Goal: Task Accomplishment & Management: Manage account settings

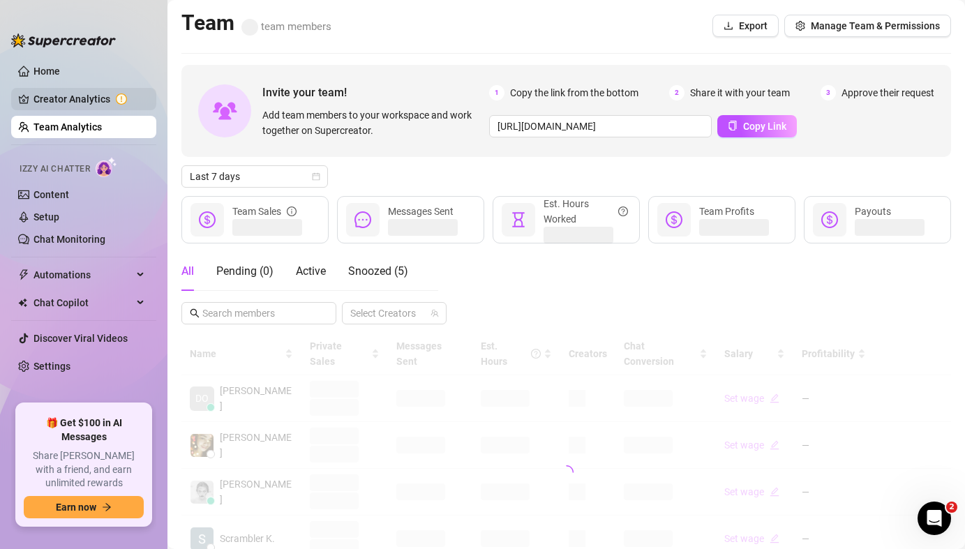
click at [87, 93] on link "Creator Analytics" at bounding box center [89, 99] width 112 height 22
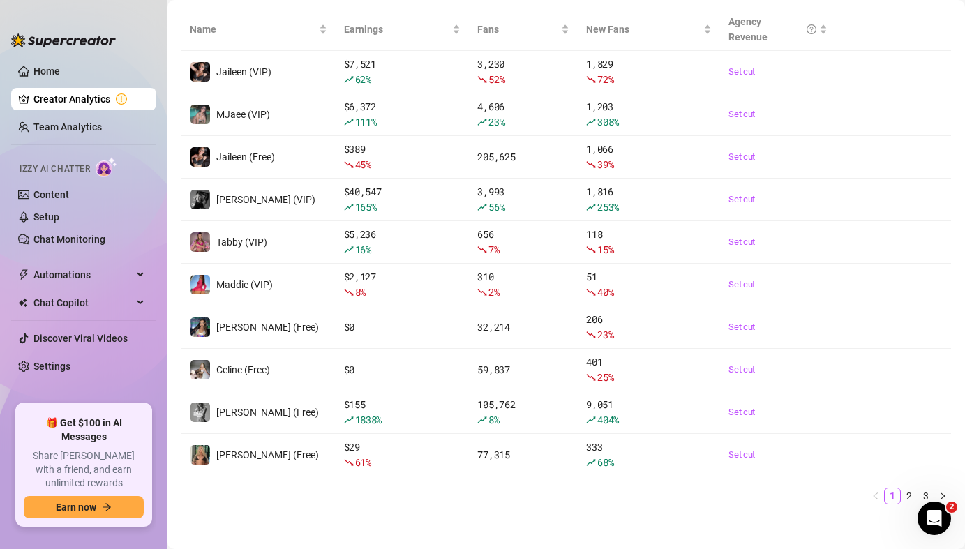
scroll to position [199, 0]
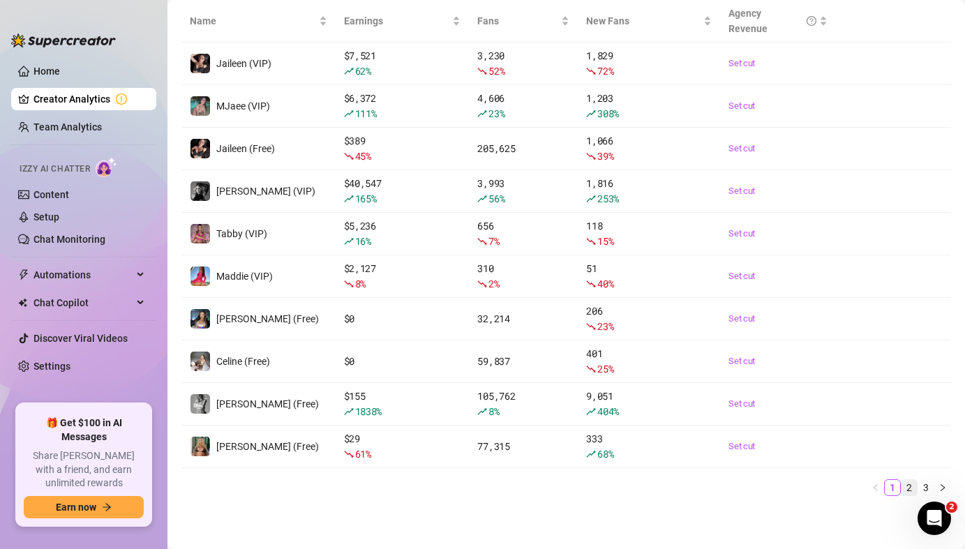
click at [910, 489] on link "2" at bounding box center [909, 487] width 15 height 15
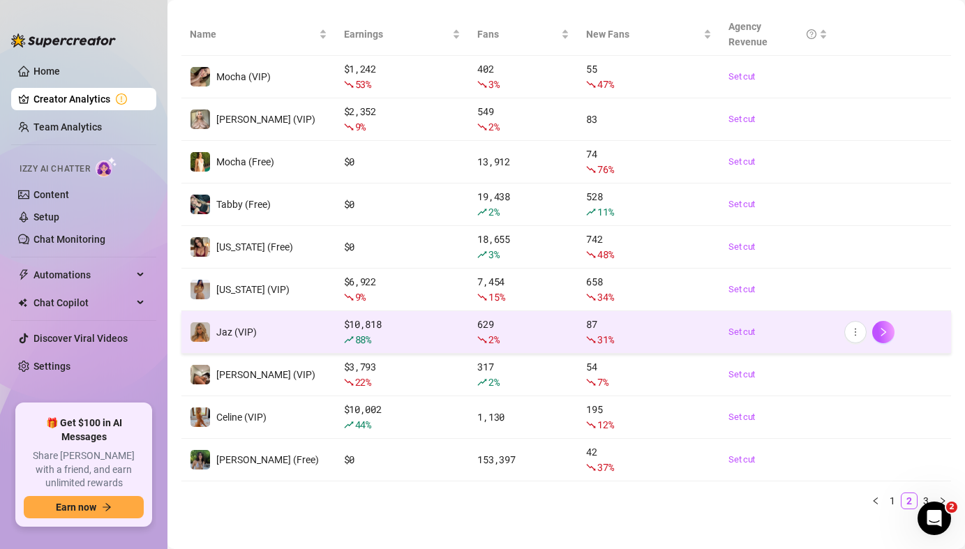
scroll to position [186, 0]
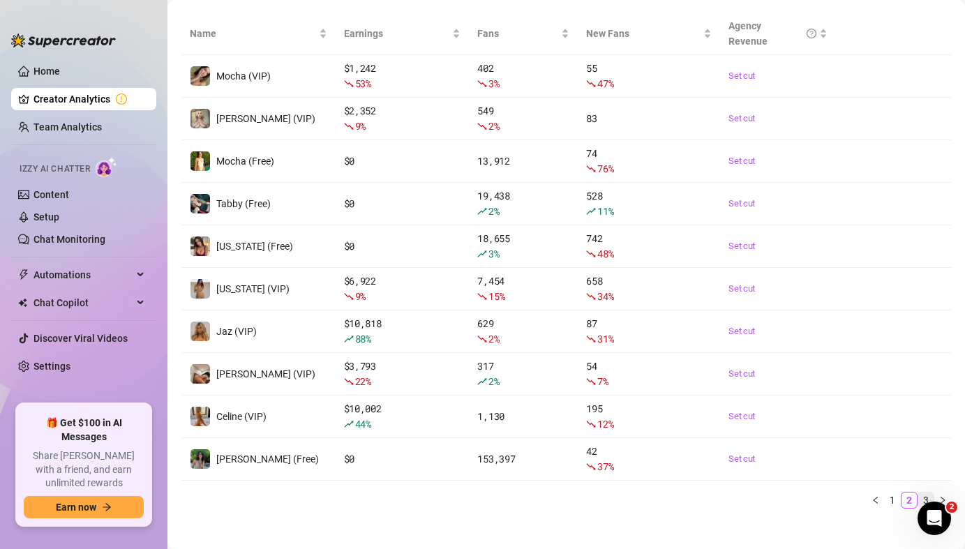
click at [921, 493] on link "3" at bounding box center [925, 500] width 15 height 15
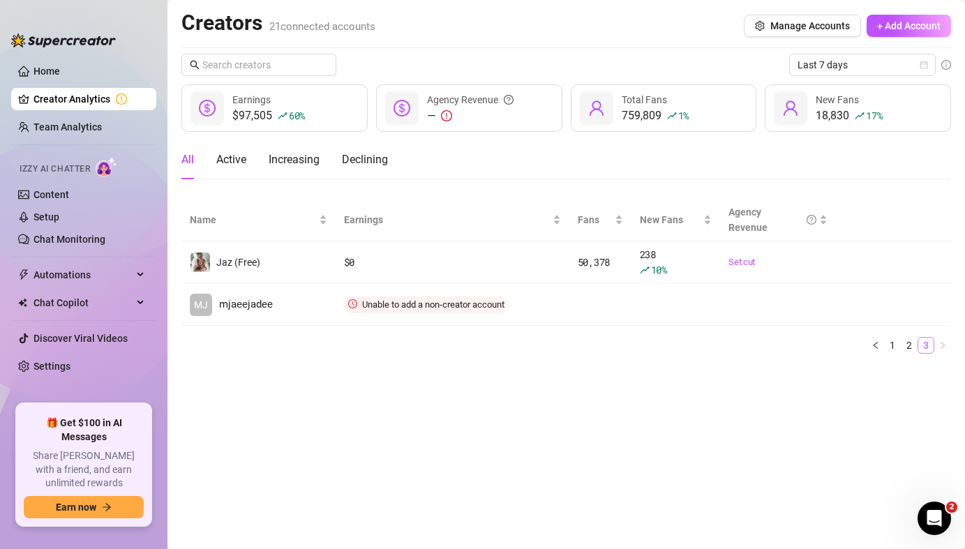
scroll to position [0, 0]
click at [706, 387] on main "Creators 21 connected accounts Manage Accounts + Add Account Last 7 days $97,50…" at bounding box center [566, 274] width 798 height 549
click at [70, 371] on link "Settings" at bounding box center [51, 366] width 37 height 11
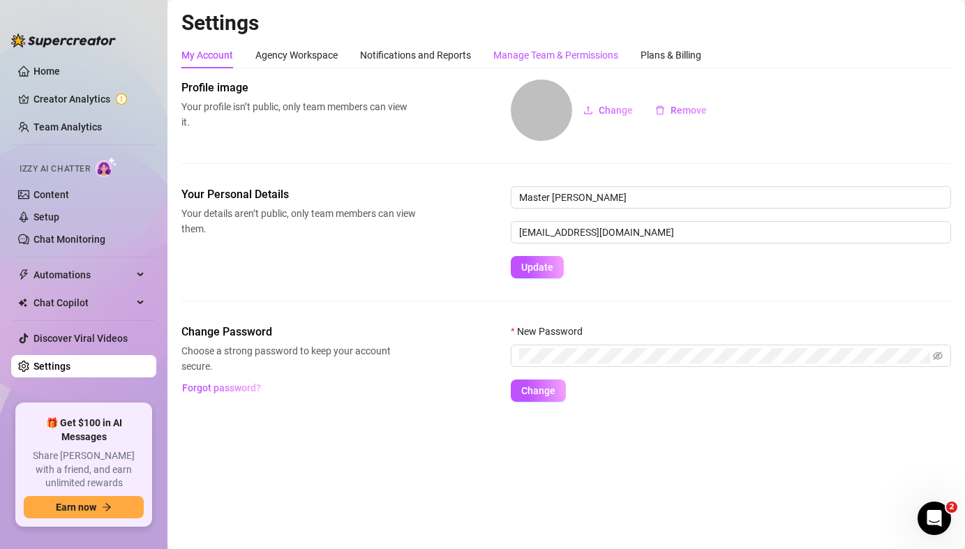
click at [548, 53] on div "Manage Team & Permissions" at bounding box center [555, 54] width 125 height 15
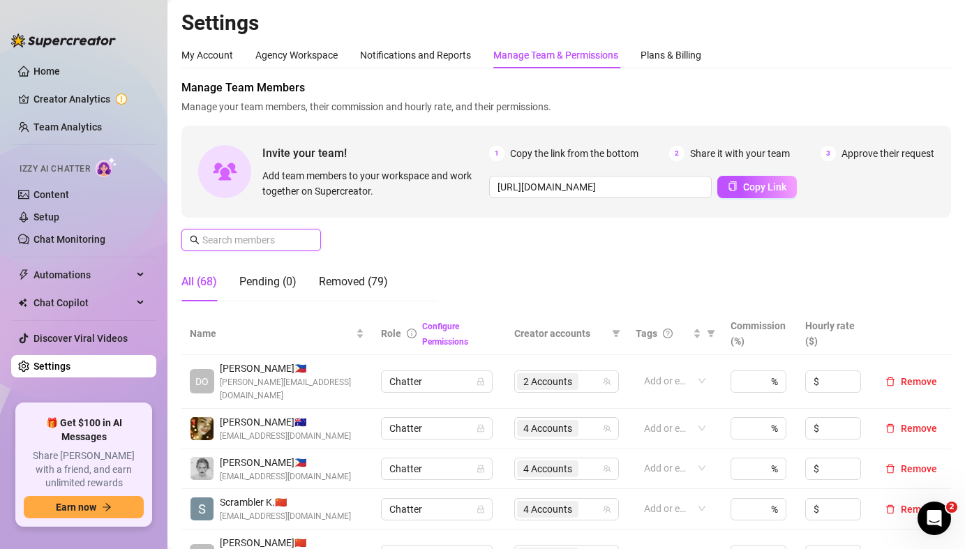
click at [234, 244] on input "text" at bounding box center [251, 239] width 99 height 15
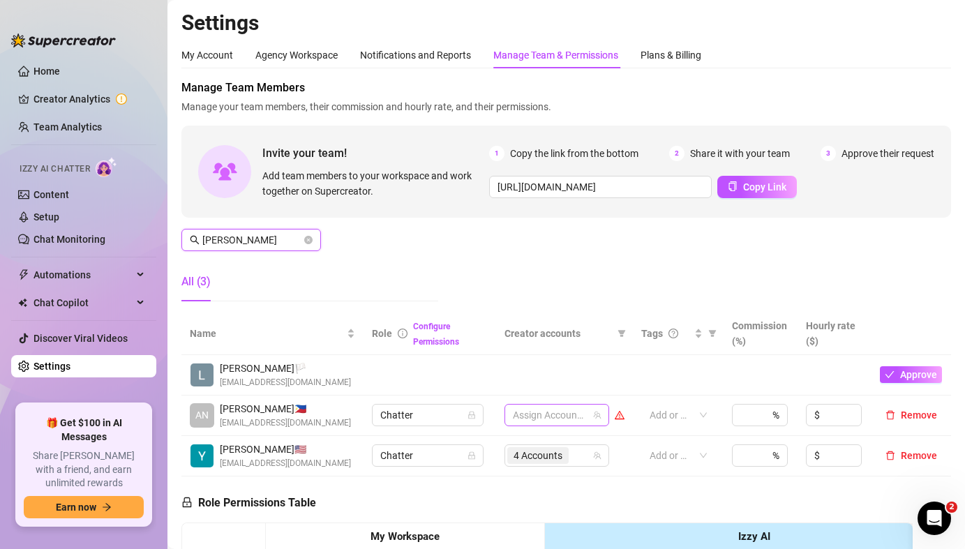
click at [549, 415] on div at bounding box center [549, 415] width 84 height 20
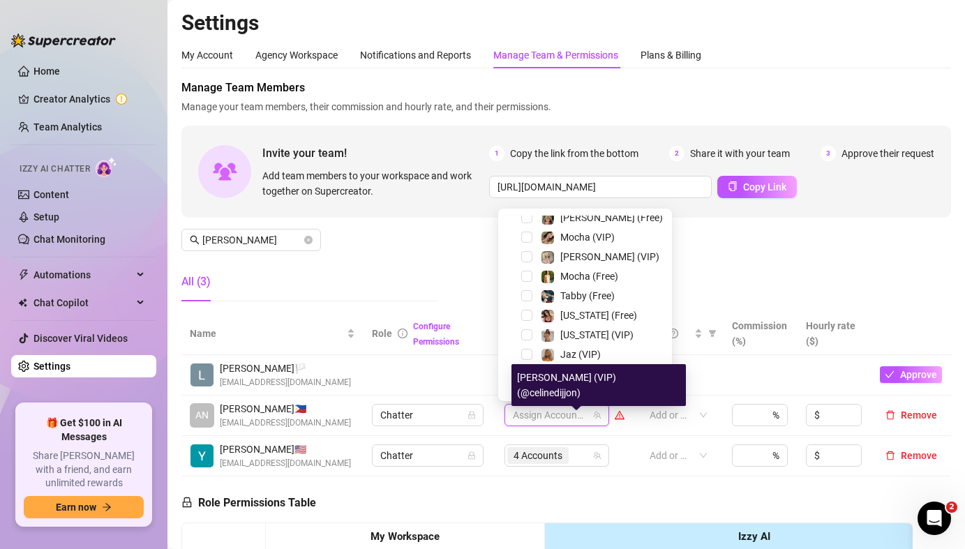
scroll to position [140, 0]
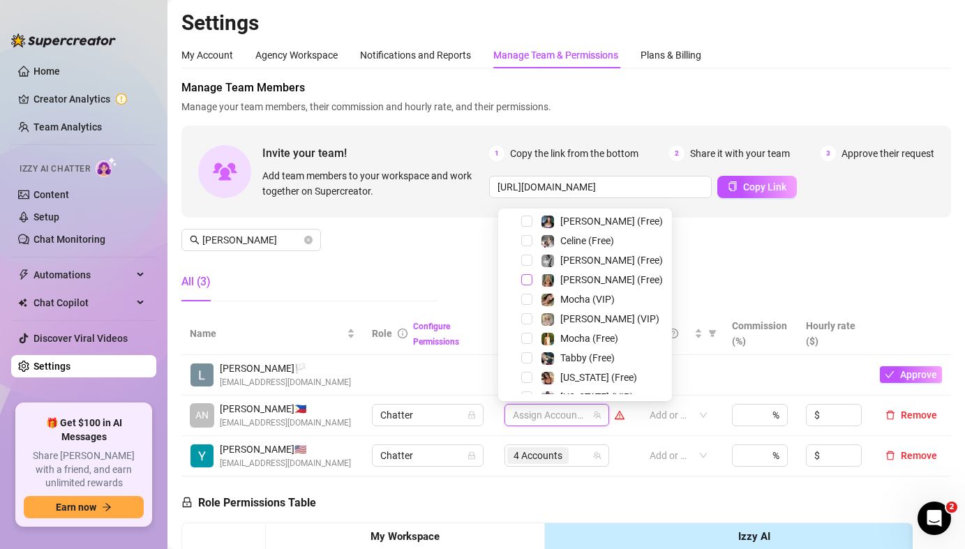
click at [525, 277] on span "Select tree node" at bounding box center [526, 279] width 11 height 11
drag, startPoint x: 525, startPoint y: 313, endPoint x: 466, endPoint y: 295, distance: 62.0
click at [525, 314] on span "Select tree node" at bounding box center [526, 318] width 11 height 11
click at [257, 237] on input "[PERSON_NAME]" at bounding box center [251, 239] width 99 height 15
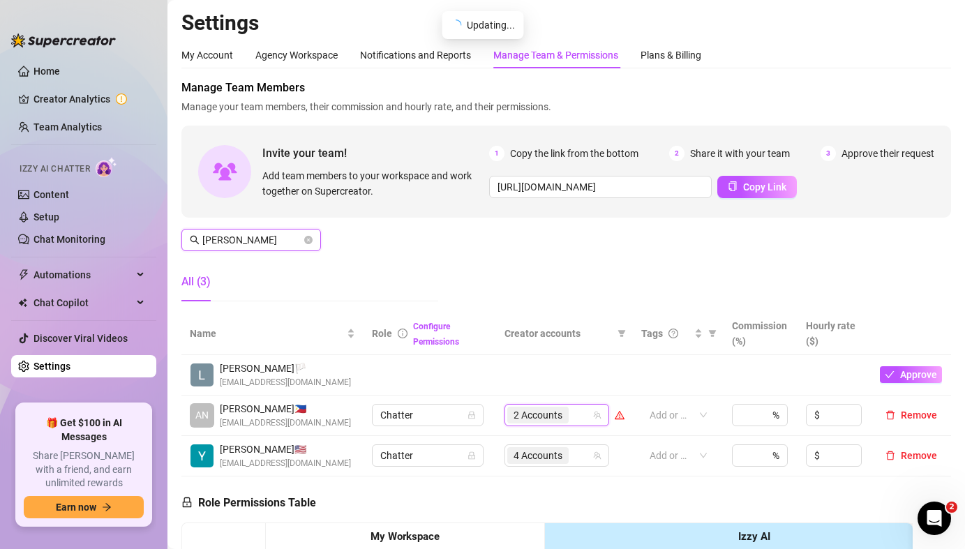
click at [257, 237] on input "[PERSON_NAME]" at bounding box center [251, 239] width 99 height 15
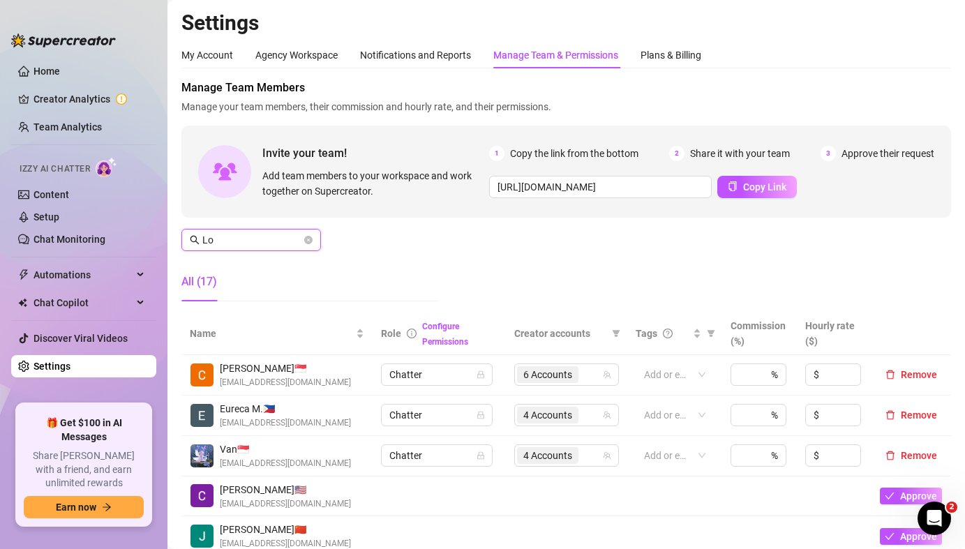
type input "Lo"
click at [257, 244] on input "Lo" at bounding box center [251, 239] width 99 height 15
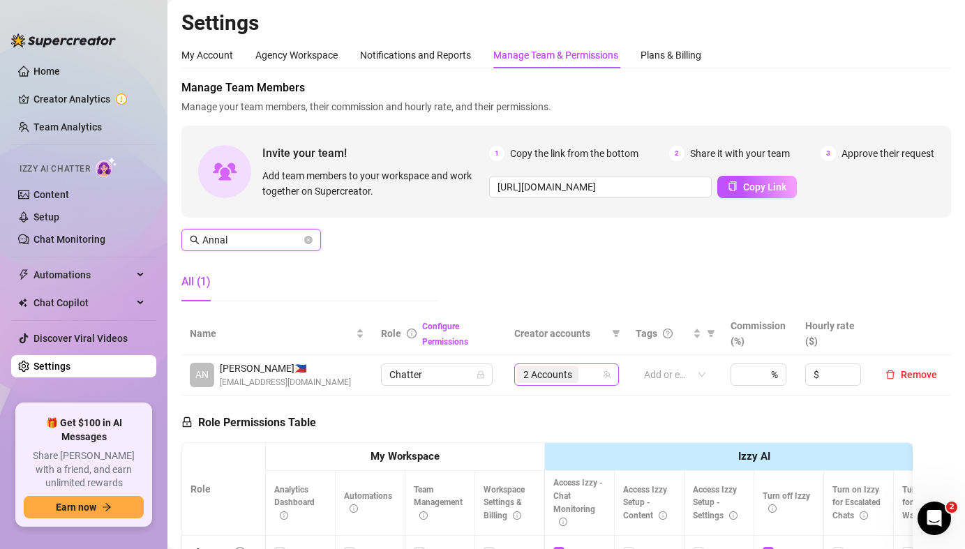
click at [564, 373] on span "2 Accounts" at bounding box center [547, 374] width 49 height 15
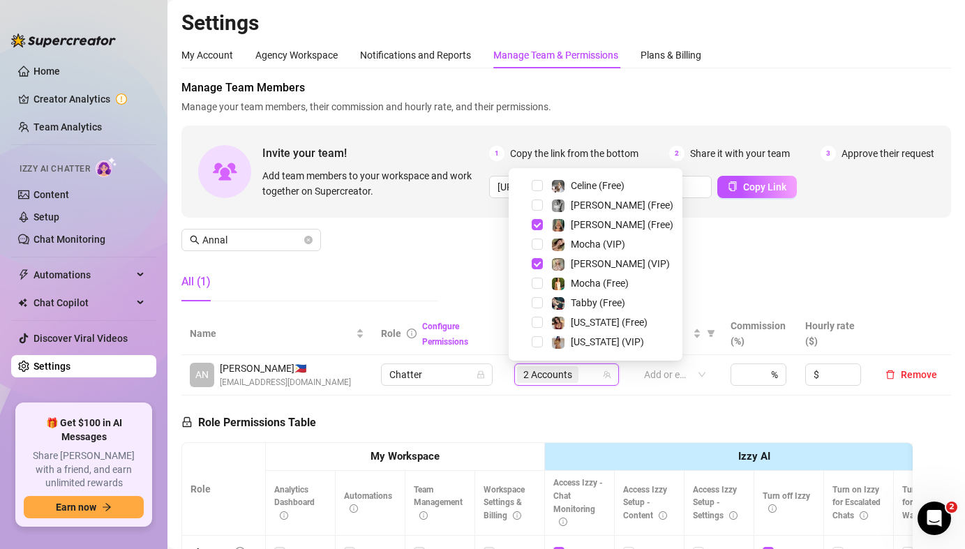
scroll to position [0, 0]
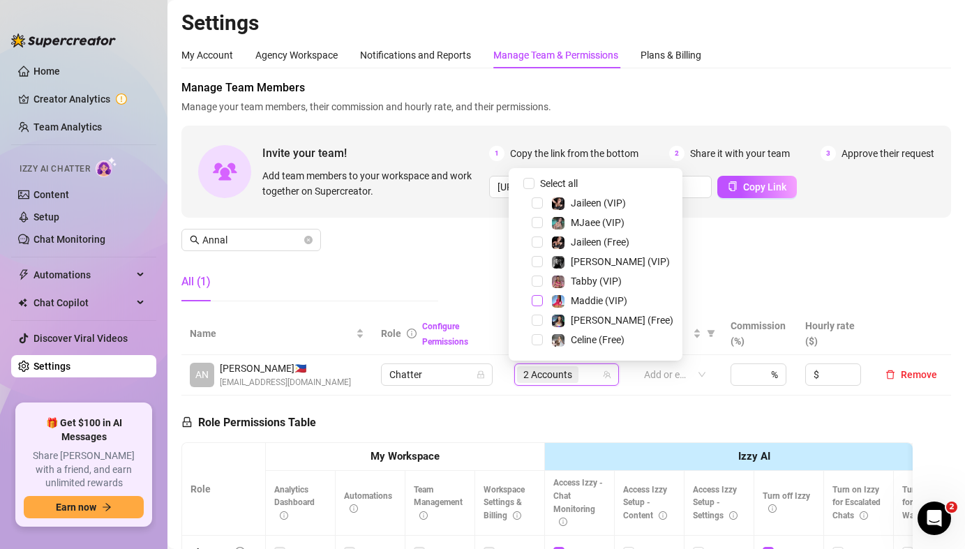
click at [537, 301] on span "Select tree node" at bounding box center [537, 300] width 11 height 11
click at [537, 318] on span "Select tree node" at bounding box center [537, 320] width 11 height 11
click at [435, 239] on div "Manage Team Members Manage your team members, their commission and hourly rate,…" at bounding box center [566, 196] width 770 height 233
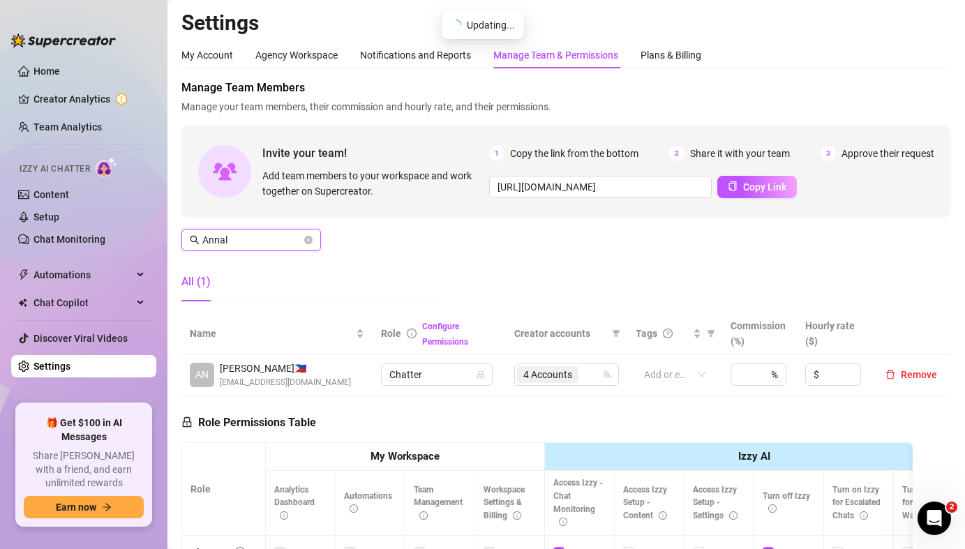
click at [239, 242] on input "Annal" at bounding box center [251, 239] width 99 height 15
click at [239, 241] on input "Annal" at bounding box center [251, 239] width 99 height 15
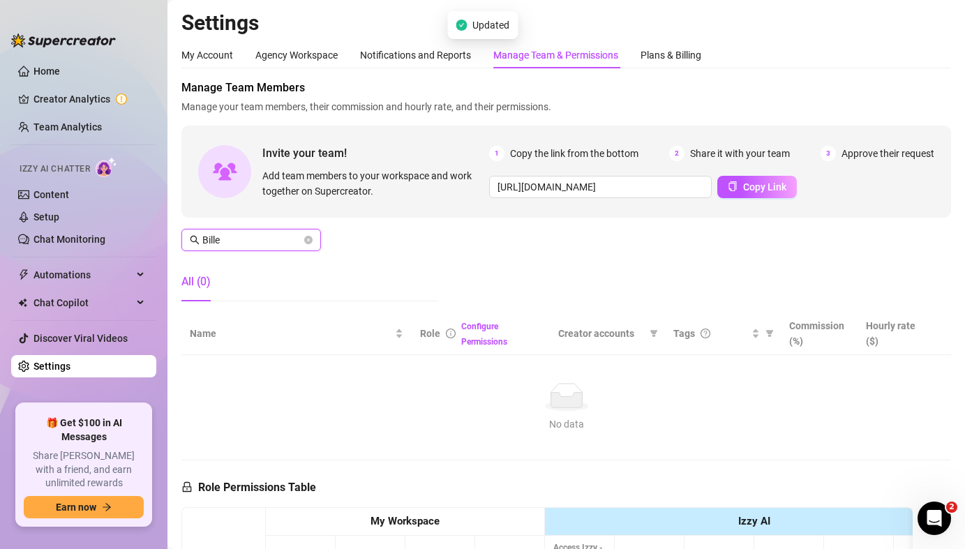
type input "V"
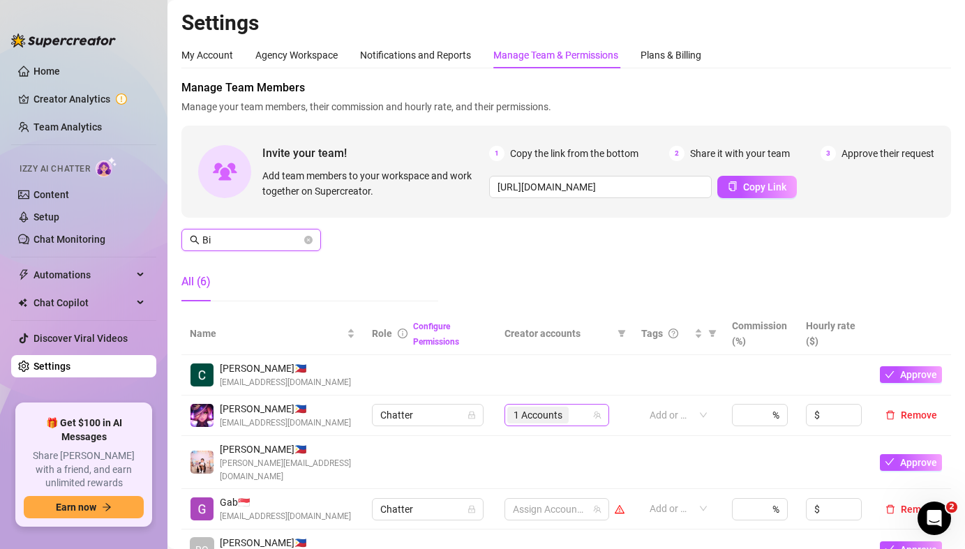
click at [569, 418] on div "1 Accounts" at bounding box center [549, 415] width 84 height 20
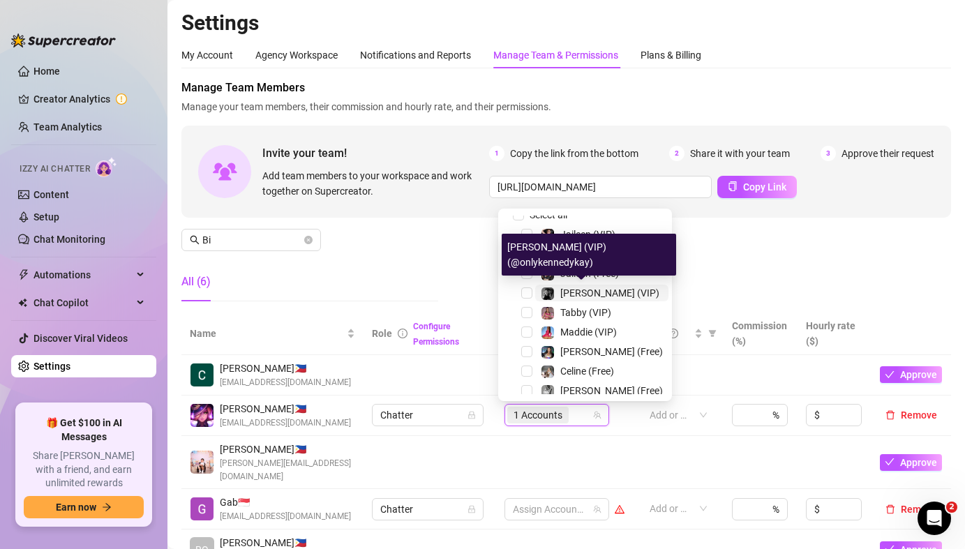
scroll to position [19, 0]
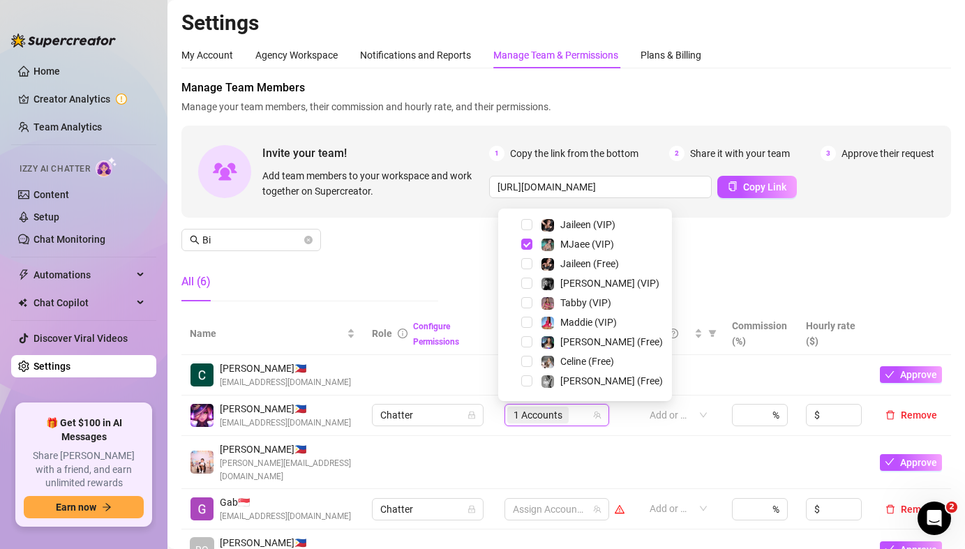
click at [796, 275] on div "Manage Team Members Manage your team members, their commission and hourly rate,…" at bounding box center [566, 196] width 770 height 233
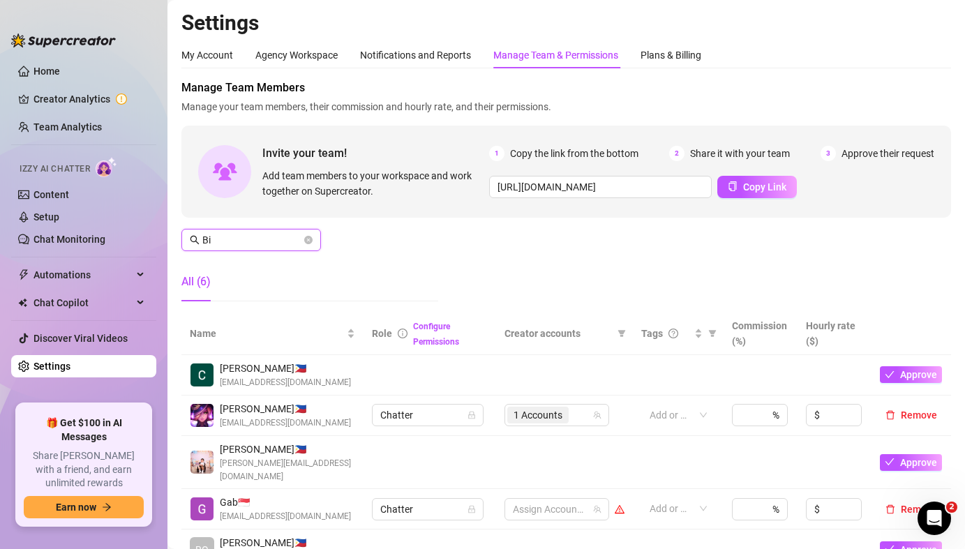
click at [205, 246] on span "Bi" at bounding box center [251, 240] width 140 height 22
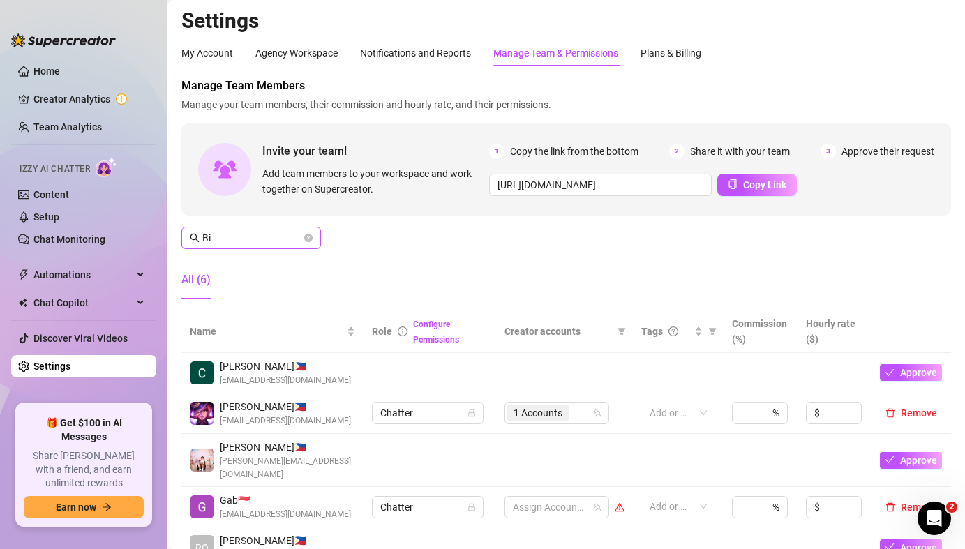
scroll to position [3, 0]
click at [205, 246] on span "Bi" at bounding box center [251, 237] width 140 height 22
click at [211, 237] on input "Bi" at bounding box center [251, 237] width 99 height 15
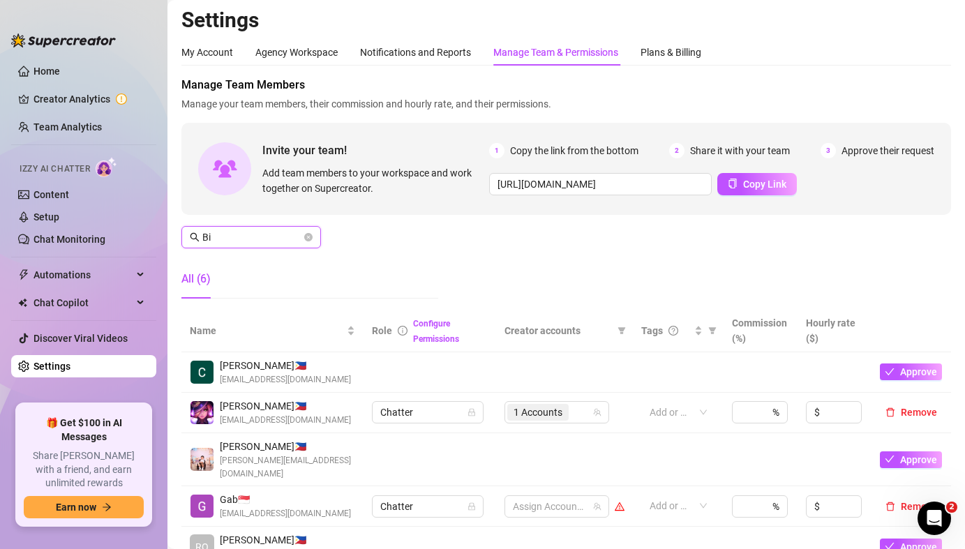
click at [211, 237] on input "Bi" at bounding box center [251, 237] width 99 height 15
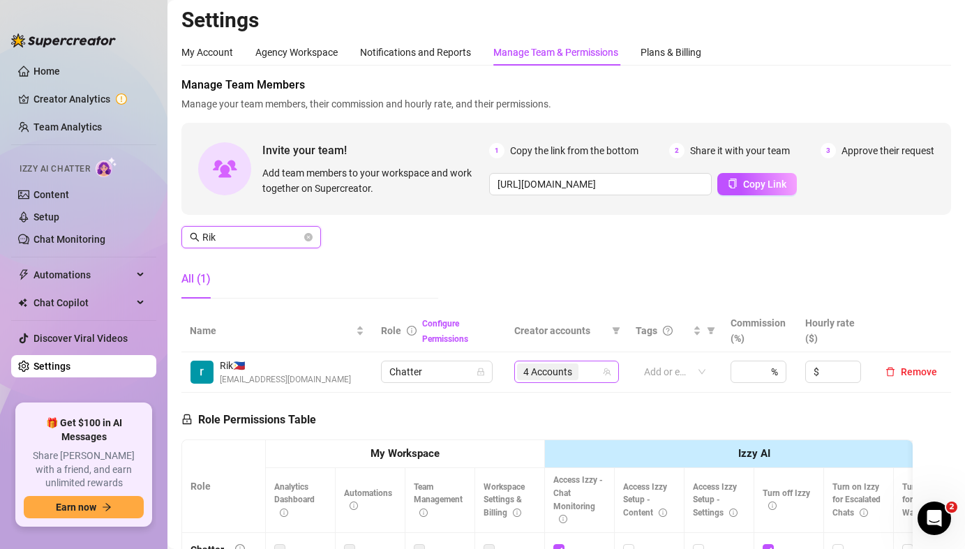
click at [565, 373] on span "4 Accounts" at bounding box center [547, 371] width 49 height 15
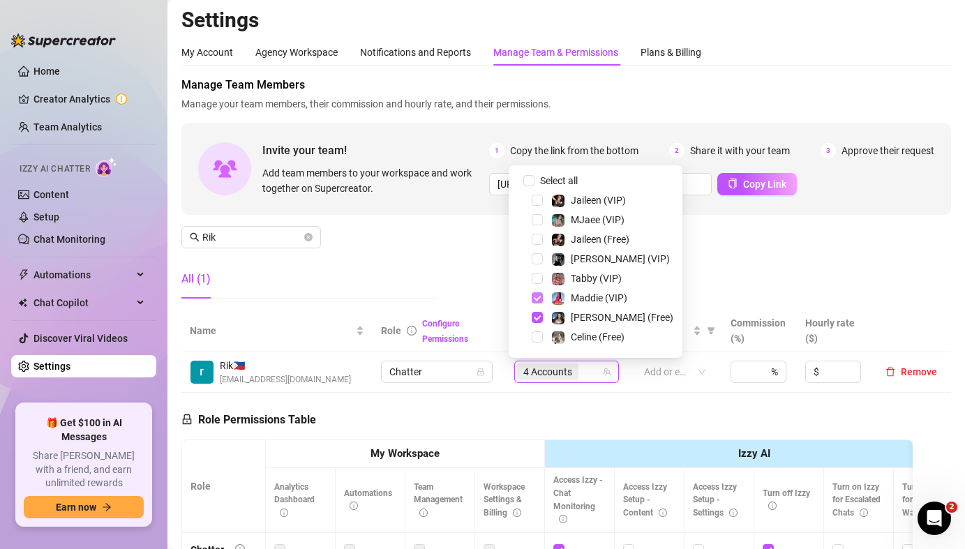
click at [535, 294] on span "Select tree node" at bounding box center [537, 297] width 11 height 11
click at [537, 312] on span "Select tree node" at bounding box center [537, 317] width 11 height 11
click at [460, 290] on div "Manage Team Members Manage your team members, their commission and hourly rate,…" at bounding box center [566, 193] width 770 height 233
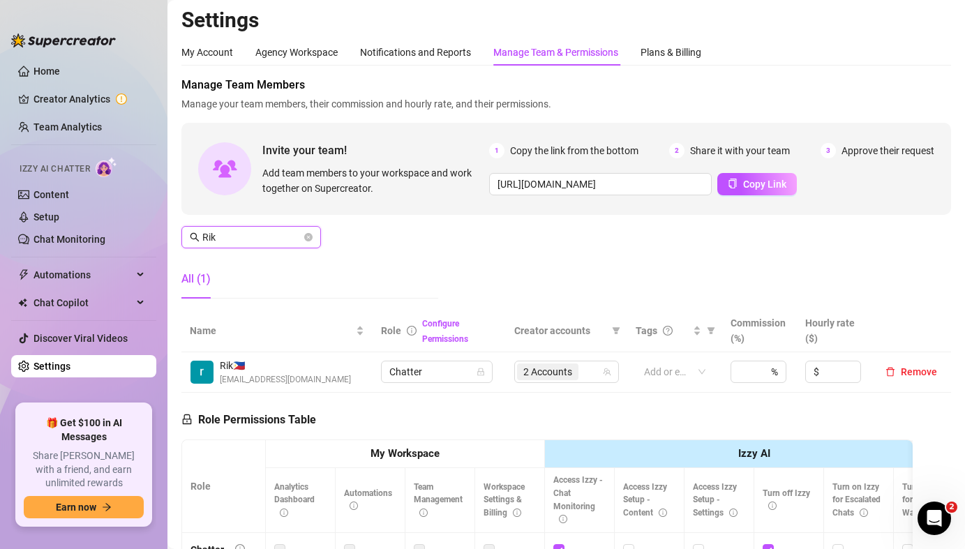
click at [246, 244] on input "Rik" at bounding box center [251, 237] width 99 height 15
click at [549, 365] on span "4 Accounts" at bounding box center [547, 371] width 49 height 15
type input "Dolly"
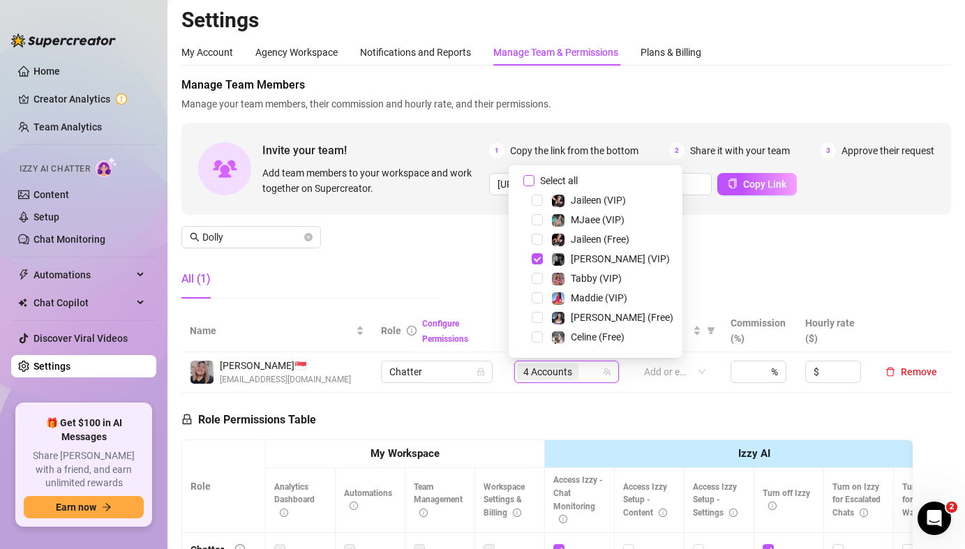
click at [527, 181] on input "Select all" at bounding box center [528, 180] width 11 height 11
checkbox input "false"
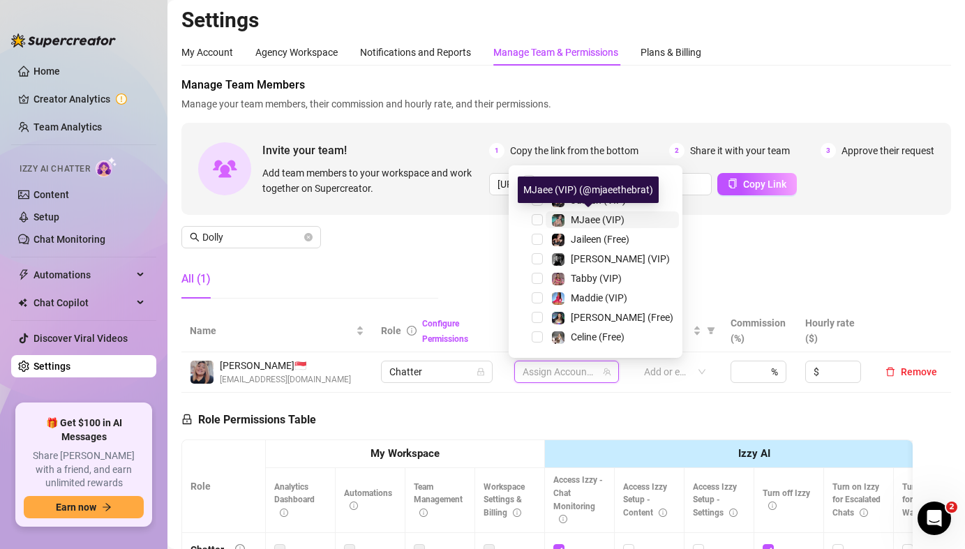
scroll to position [251, 0]
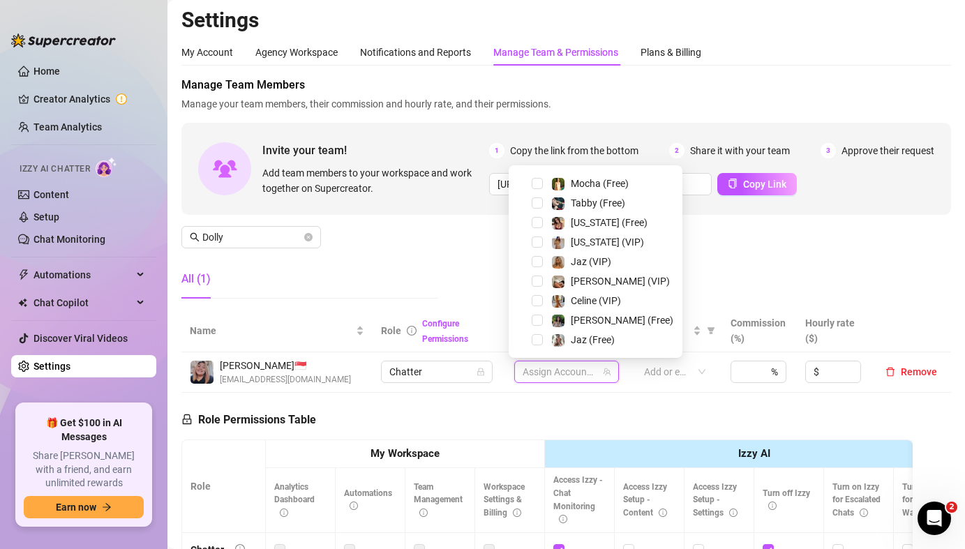
drag, startPoint x: 539, startPoint y: 240, endPoint x: 538, endPoint y: 232, distance: 8.5
click at [539, 239] on span "Select tree node" at bounding box center [537, 242] width 11 height 11
click at [538, 227] on span "Select tree node" at bounding box center [537, 222] width 11 height 11
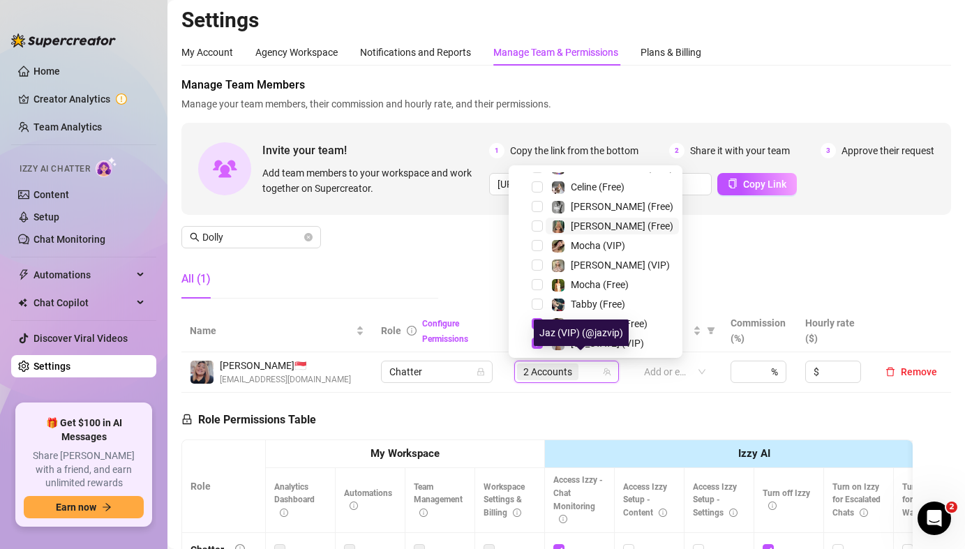
scroll to position [115, 0]
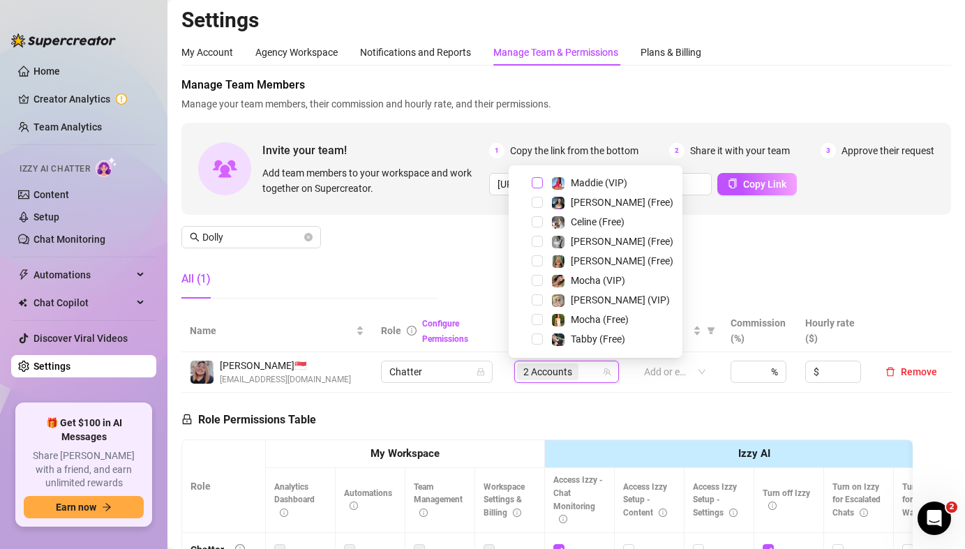
click at [535, 184] on span "Select tree node" at bounding box center [537, 182] width 11 height 11
click at [538, 204] on span "Select tree node" at bounding box center [537, 202] width 11 height 11
click at [799, 278] on div "Manage Team Members Manage your team members, their commission and hourly rate,…" at bounding box center [566, 193] width 770 height 233
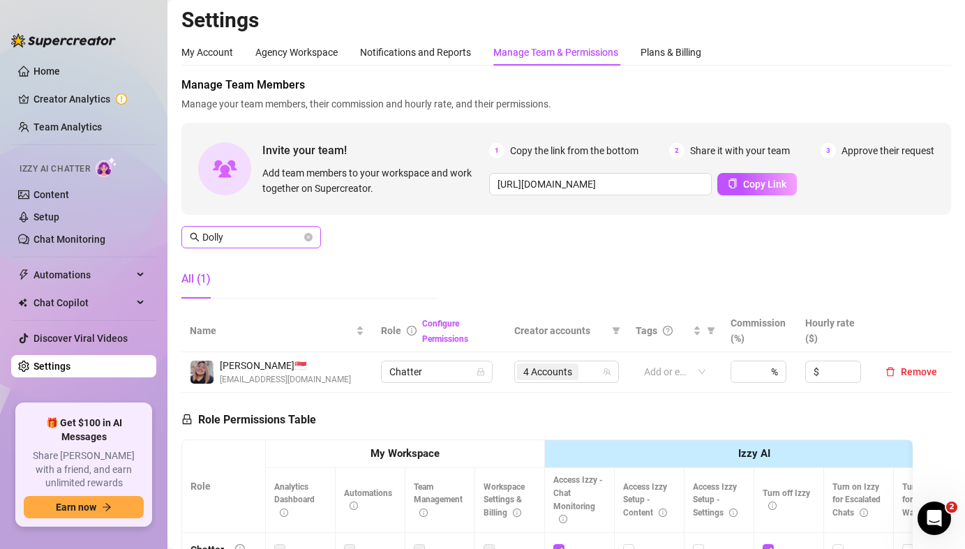
click at [267, 245] on span "Dolly" at bounding box center [251, 237] width 140 height 22
click at [264, 240] on input "Dolly" at bounding box center [251, 237] width 99 height 15
click at [264, 240] on input "Love" at bounding box center [251, 237] width 99 height 15
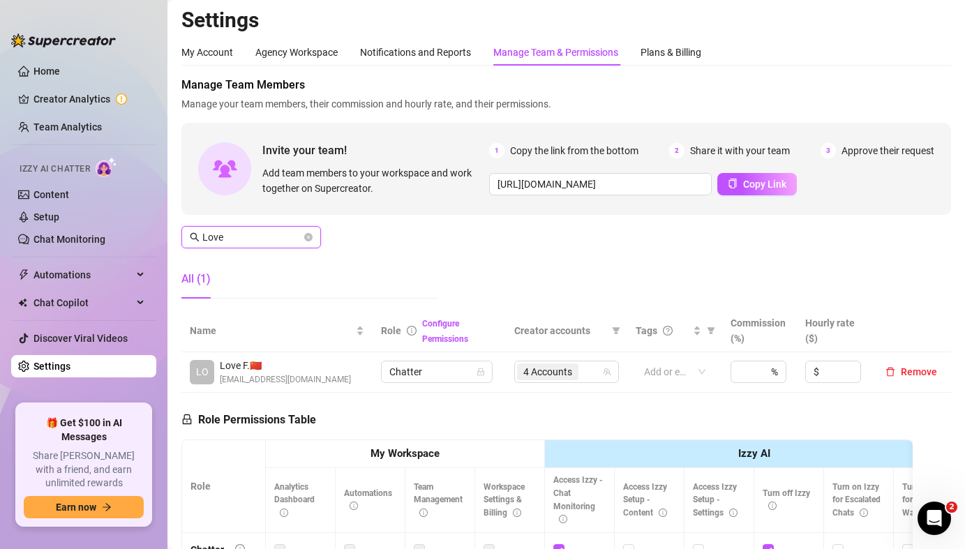
click at [263, 241] on input "Love" at bounding box center [251, 237] width 99 height 15
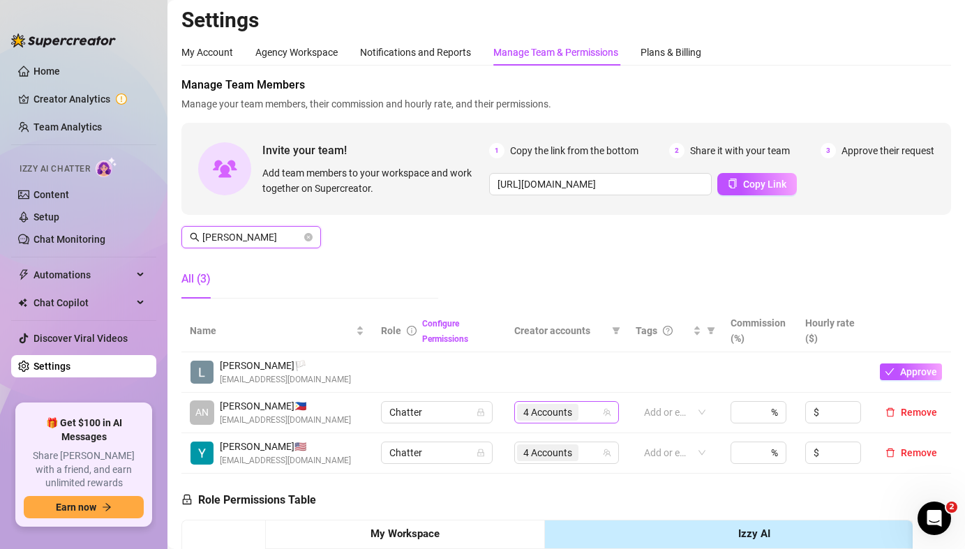
click at [553, 406] on span "4 Accounts" at bounding box center [547, 412] width 49 height 15
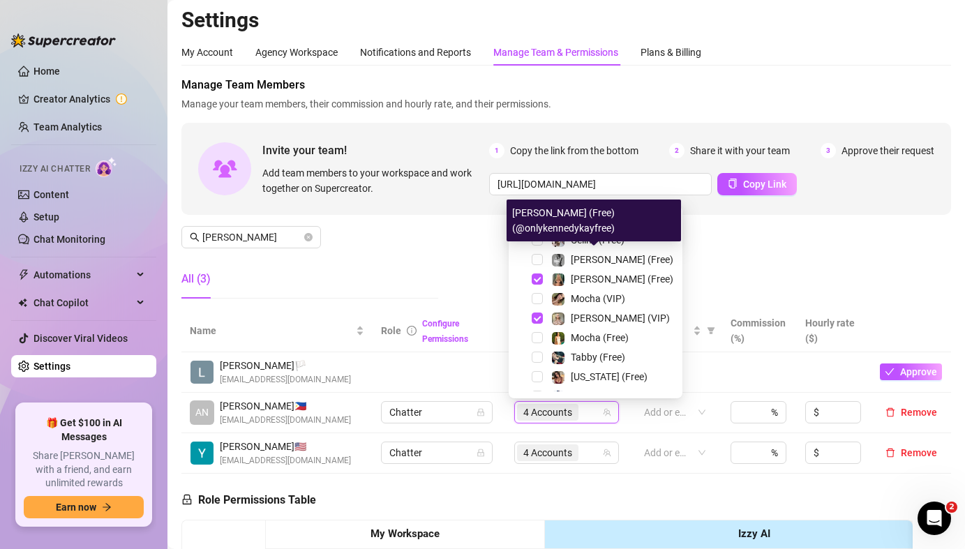
scroll to position [137, 0]
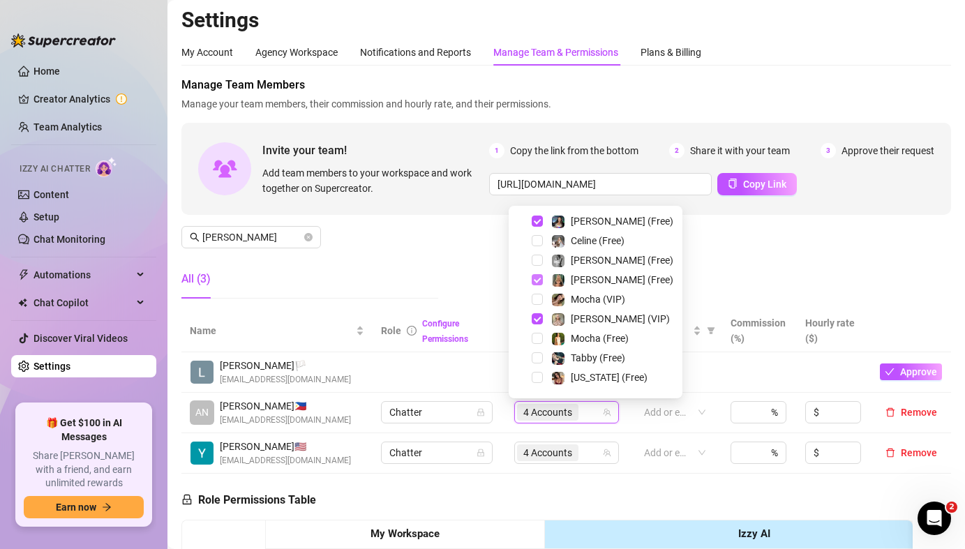
click at [538, 278] on span "Select tree node" at bounding box center [537, 279] width 11 height 11
click at [537, 317] on span "Select tree node" at bounding box center [537, 318] width 11 height 11
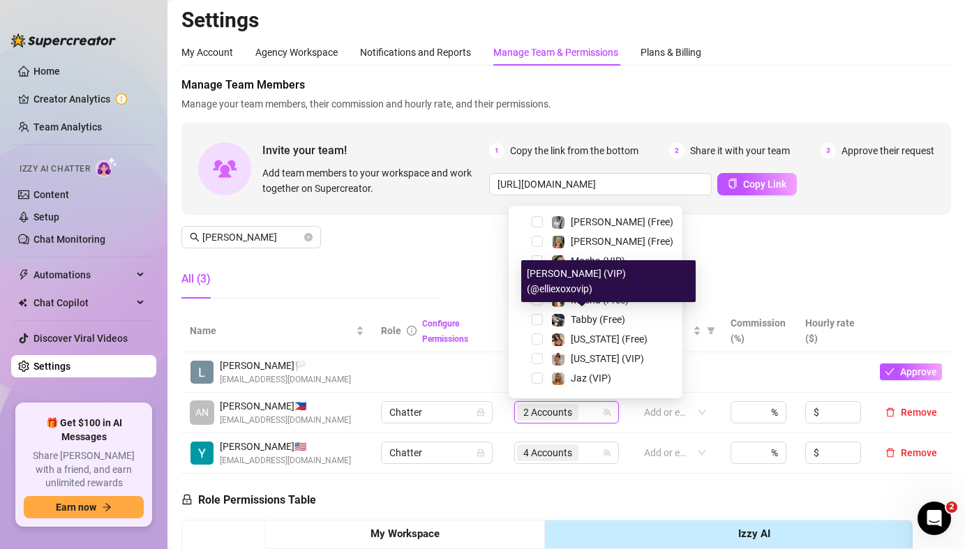
scroll to position [251, 0]
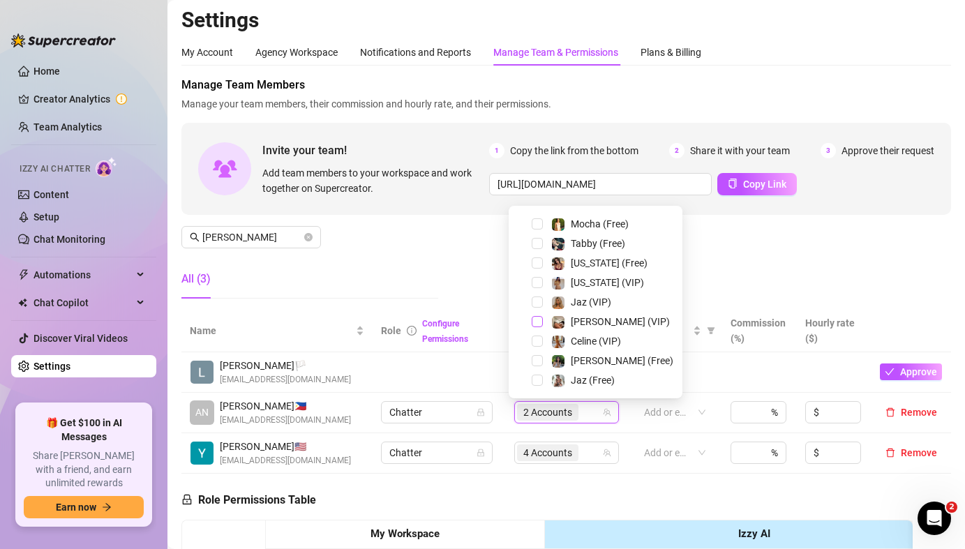
click at [536, 321] on span "Select tree node" at bounding box center [537, 321] width 11 height 11
click at [538, 360] on span "Select tree node" at bounding box center [537, 360] width 11 height 11
click at [405, 200] on div "Invite your team! Add team members to your workspace and work together on Super…" at bounding box center [566, 169] width 770 height 92
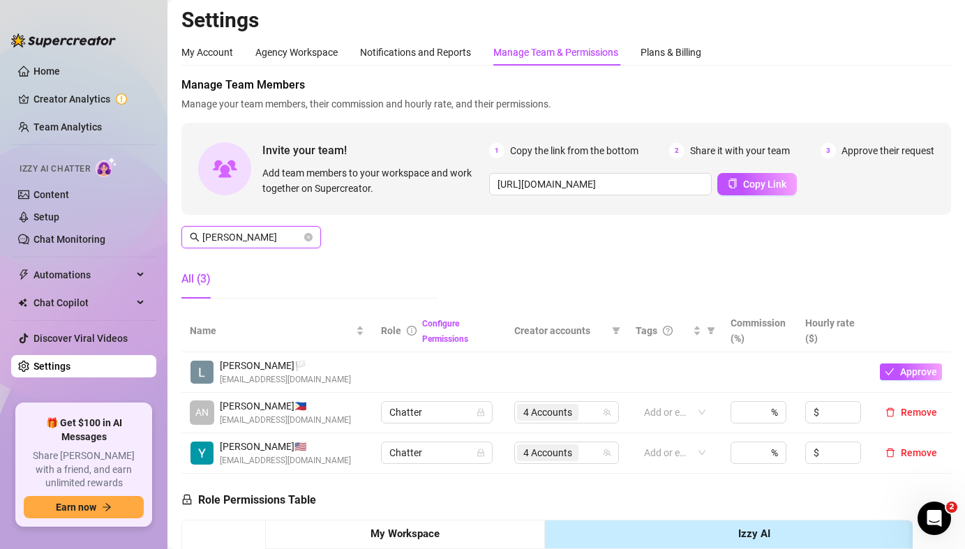
click at [232, 239] on input "[PERSON_NAME]" at bounding box center [251, 237] width 99 height 15
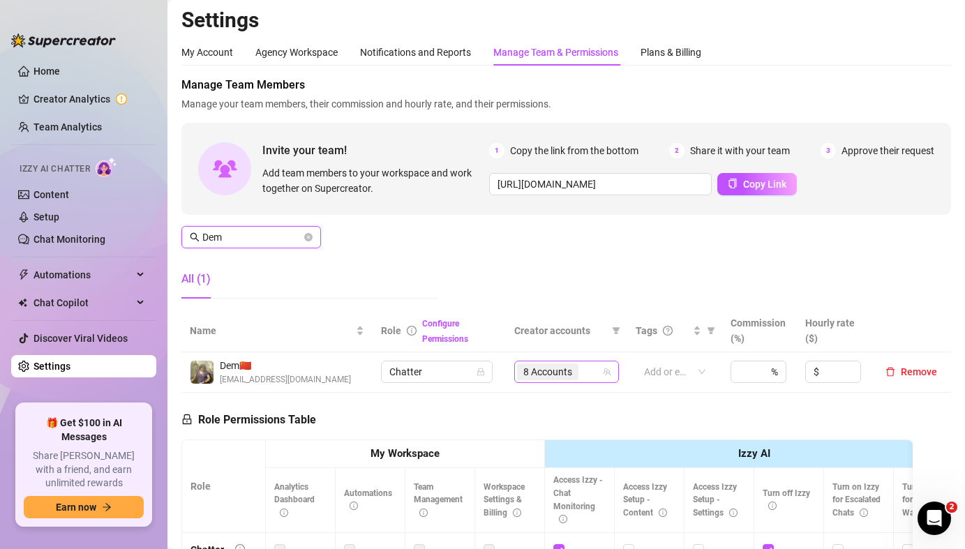
click at [524, 371] on span "8 Accounts" at bounding box center [547, 371] width 49 height 15
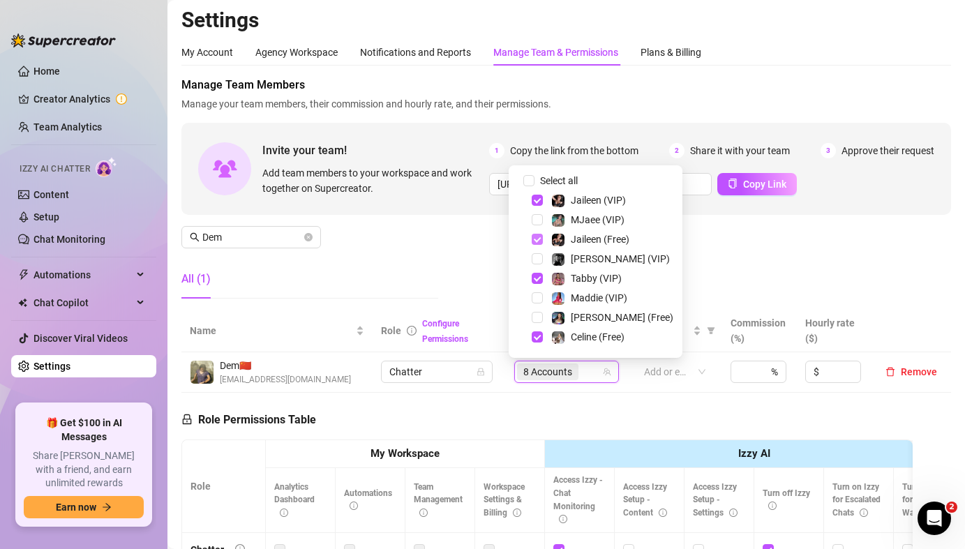
click at [534, 238] on span "Select tree node" at bounding box center [537, 239] width 11 height 11
drag, startPoint x: 536, startPoint y: 198, endPoint x: 656, endPoint y: 241, distance: 127.6
click at [536, 198] on span "Select tree node" at bounding box center [537, 200] width 11 height 11
click at [830, 275] on div "Manage Team Members Manage your team members, their commission and hourly rate,…" at bounding box center [566, 193] width 770 height 233
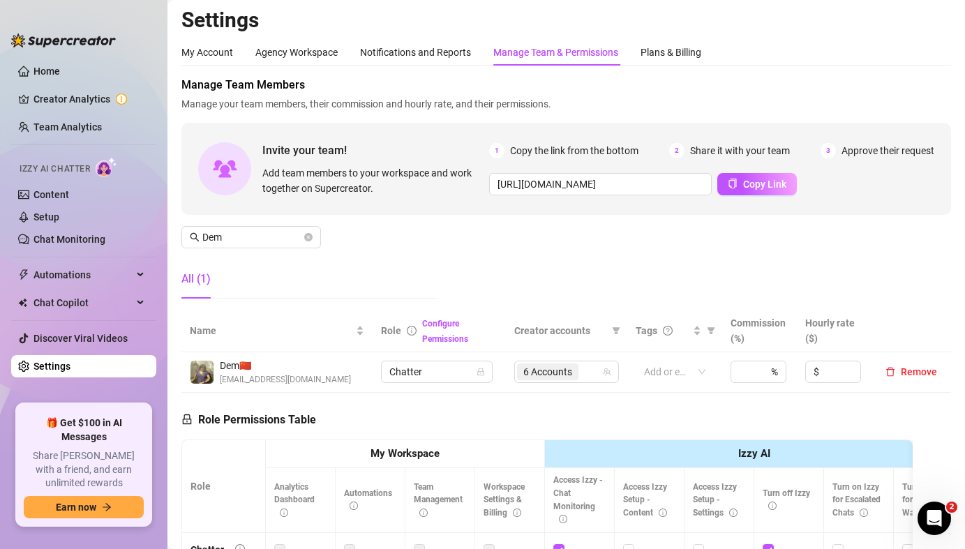
click at [250, 224] on div "Manage Team Members Manage your team members, their commission and hourly rate,…" at bounding box center [566, 193] width 770 height 233
click at [250, 225] on div "Manage Team Members Manage your team members, their commission and hourly rate,…" at bounding box center [566, 193] width 770 height 233
click at [252, 231] on input "Dem" at bounding box center [251, 237] width 99 height 15
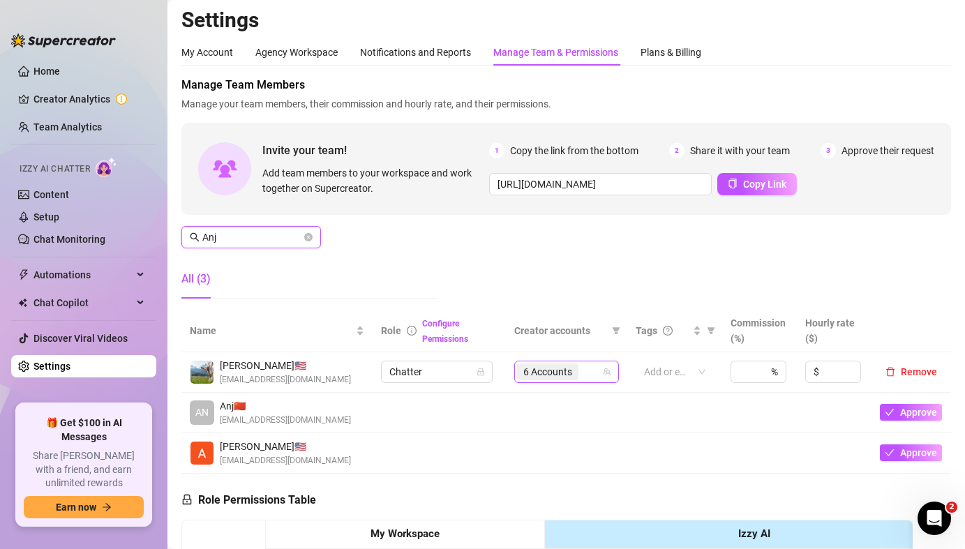
click at [580, 375] on div "6 Accounts" at bounding box center [559, 372] width 84 height 20
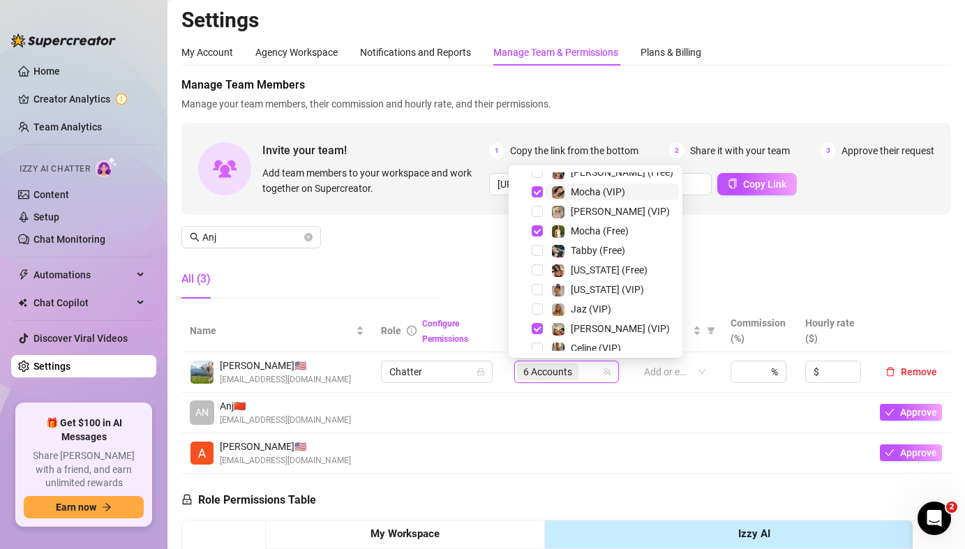
scroll to position [172, 0]
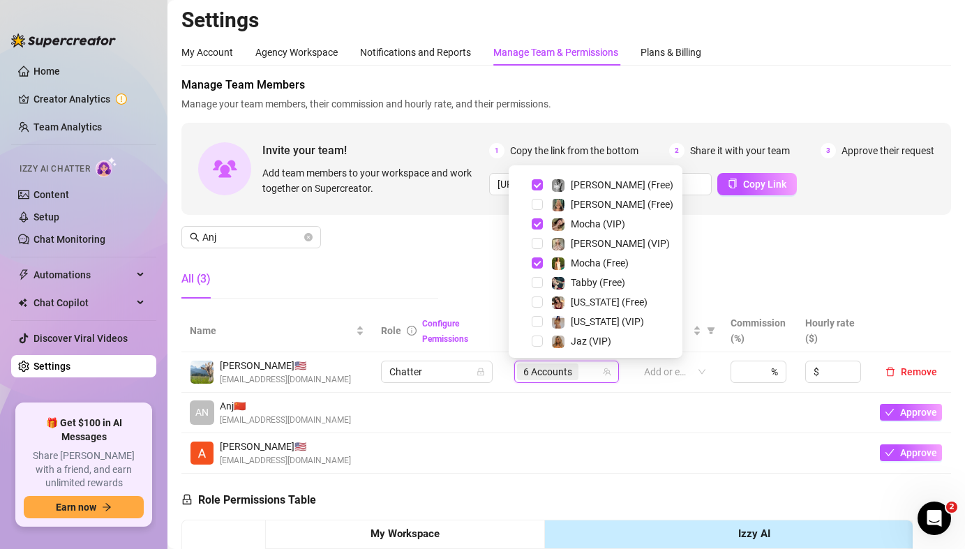
drag, startPoint x: 534, startPoint y: 223, endPoint x: 530, endPoint y: 242, distance: 19.2
click at [534, 224] on span "Select tree node" at bounding box center [537, 223] width 11 height 11
click at [537, 262] on span "Select tree node" at bounding box center [537, 263] width 11 height 11
drag, startPoint x: 739, startPoint y: 254, endPoint x: 749, endPoint y: 263, distance: 13.3
click at [740, 254] on div "Manage Team Members Manage your team members, their commission and hourly rate,…" at bounding box center [566, 193] width 770 height 233
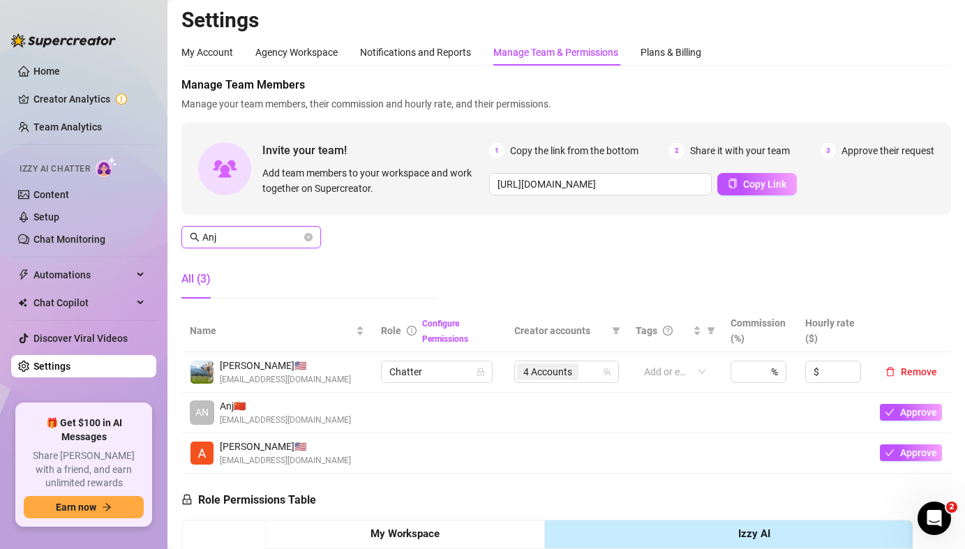
click at [232, 244] on input "Anj" at bounding box center [251, 237] width 99 height 15
click at [232, 243] on input "Anj" at bounding box center [251, 237] width 99 height 15
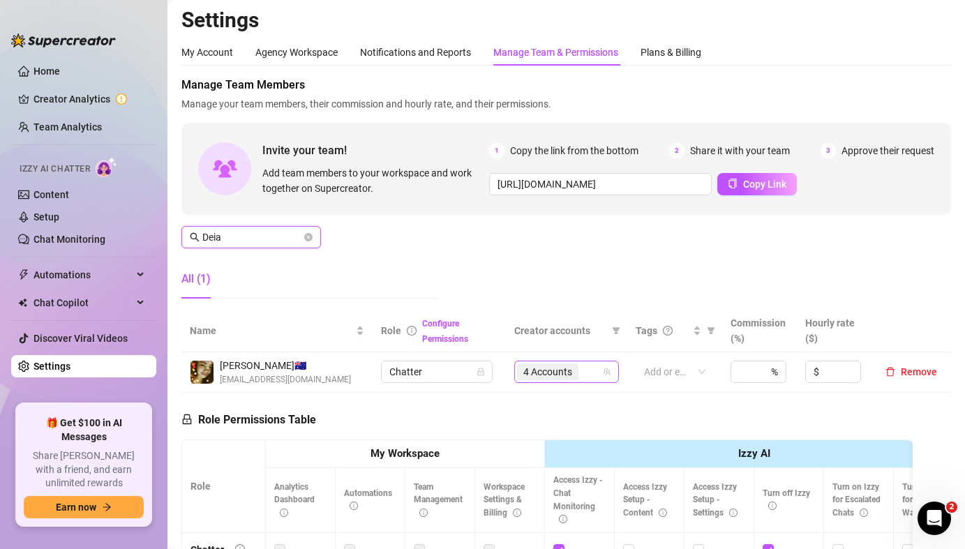
click at [523, 366] on span "4 Accounts" at bounding box center [547, 371] width 49 height 15
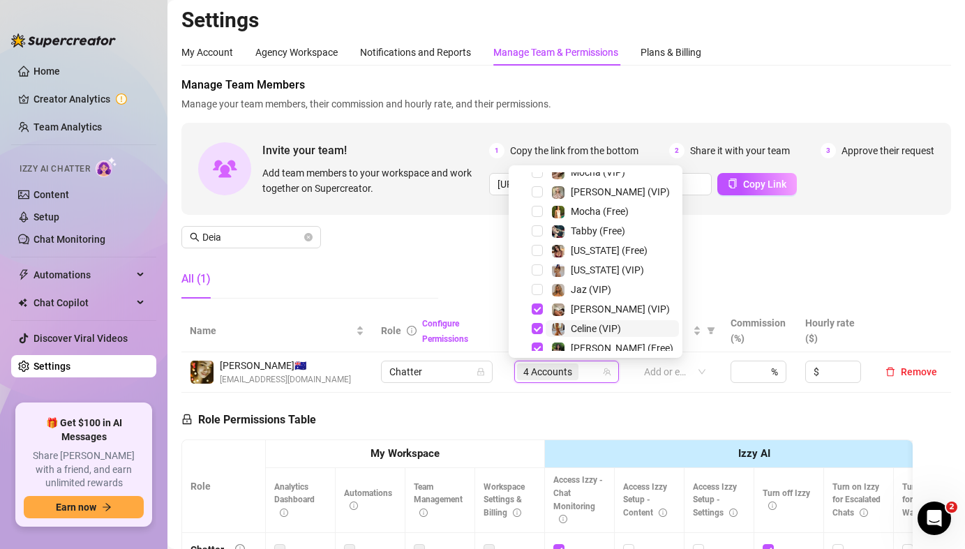
scroll to position [251, 0]
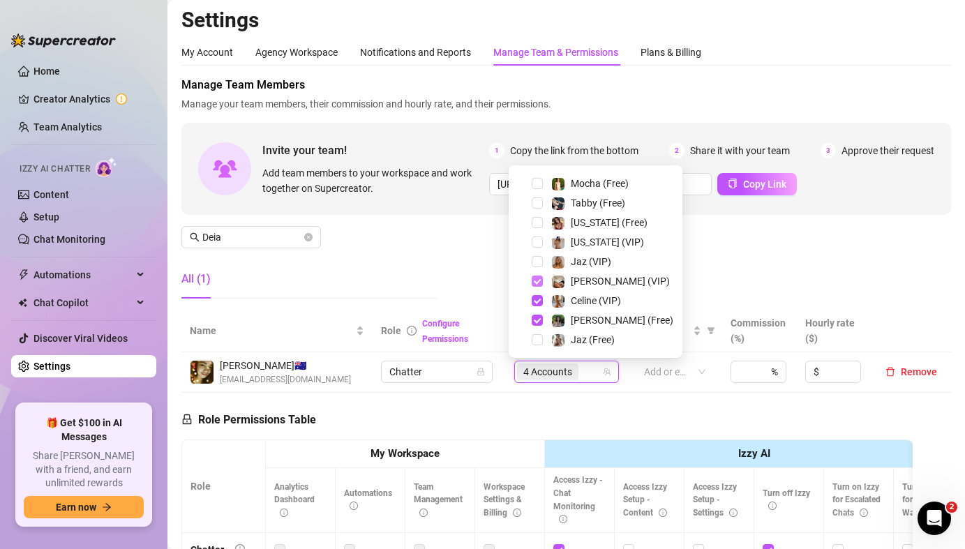
click at [535, 281] on span "Select tree node" at bounding box center [537, 281] width 11 height 11
drag, startPoint x: 538, startPoint y: 316, endPoint x: 475, endPoint y: 287, distance: 69.3
click at [537, 315] on span "Select tree node" at bounding box center [537, 320] width 11 height 11
click at [456, 258] on div "Manage Team Members Manage your team members, their commission and hourly rate,…" at bounding box center [566, 193] width 770 height 233
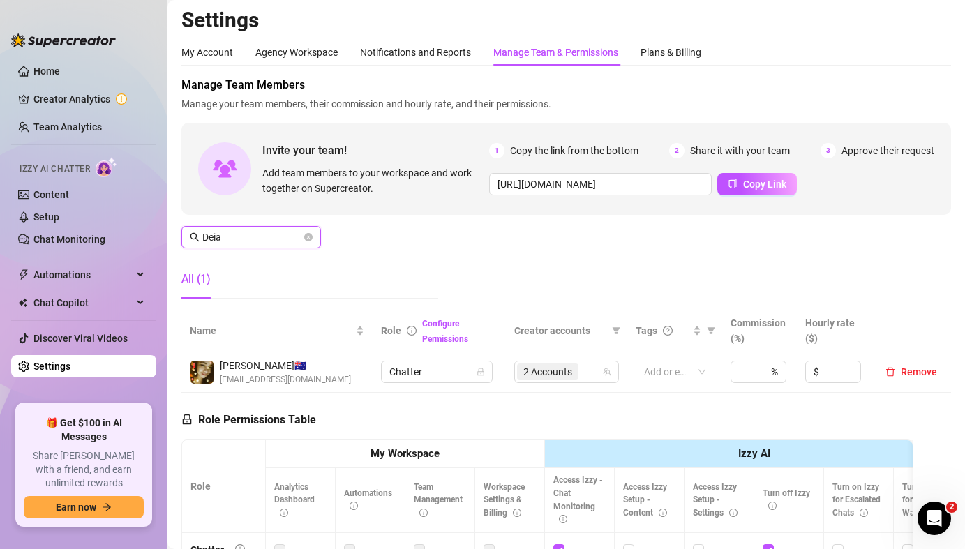
click at [260, 238] on input "Deia" at bounding box center [251, 237] width 99 height 15
click at [272, 241] on input "Rik" at bounding box center [251, 237] width 99 height 15
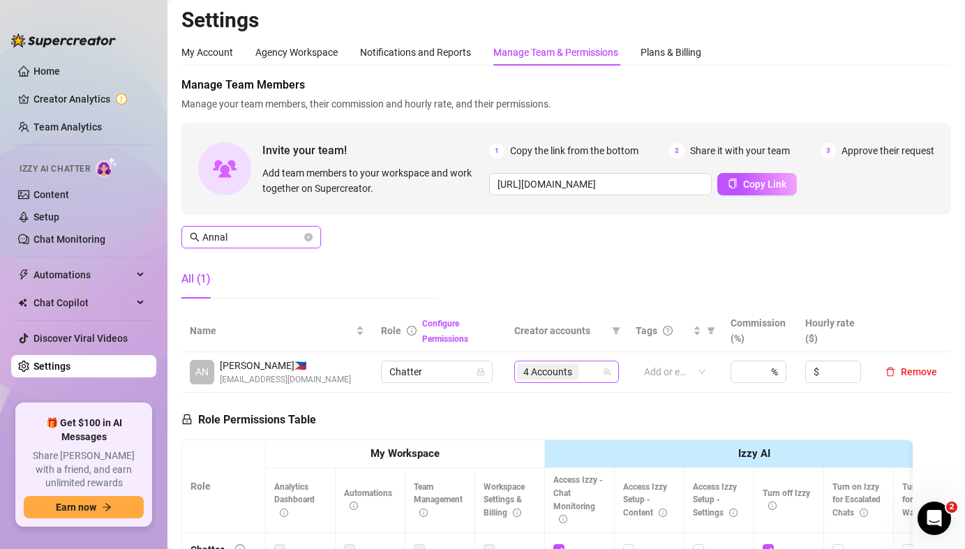
click at [534, 366] on span "4 Accounts" at bounding box center [547, 371] width 49 height 15
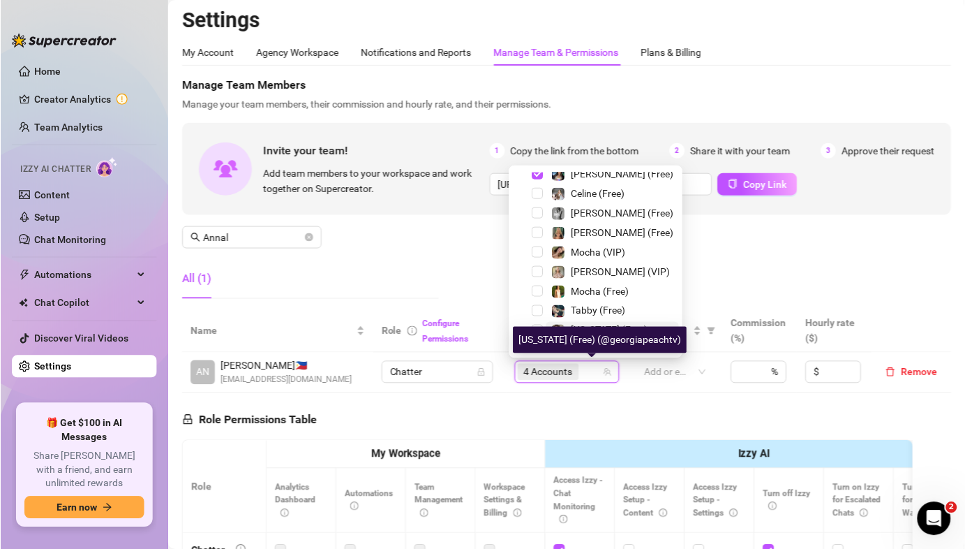
scroll to position [75, 0]
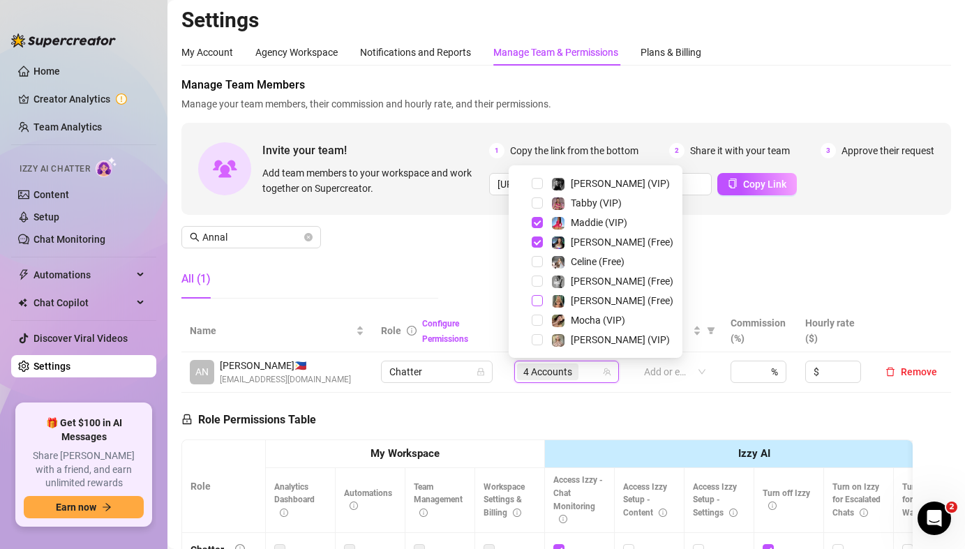
click at [535, 299] on span "Select tree node" at bounding box center [537, 300] width 11 height 11
drag, startPoint x: 541, startPoint y: 336, endPoint x: 507, endPoint y: 317, distance: 39.4
click at [540, 336] on span "Select tree node" at bounding box center [537, 339] width 11 height 11
click at [440, 260] on div "Manage Team Members Manage your team members, their commission and hourly rate,…" at bounding box center [566, 193] width 770 height 233
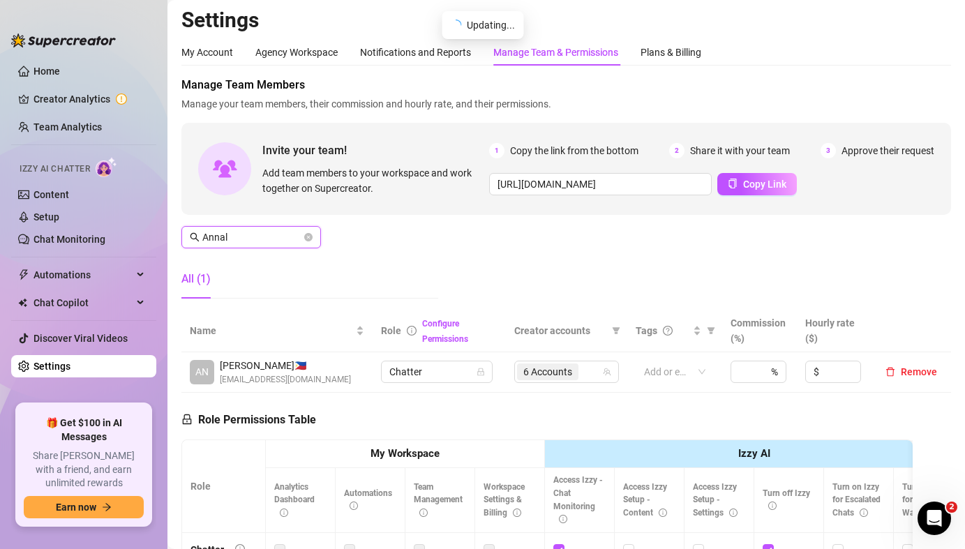
click at [260, 243] on input "Annal" at bounding box center [251, 237] width 99 height 15
type input "Love"
click at [307, 239] on icon "close-circle" at bounding box center [308, 237] width 8 height 8
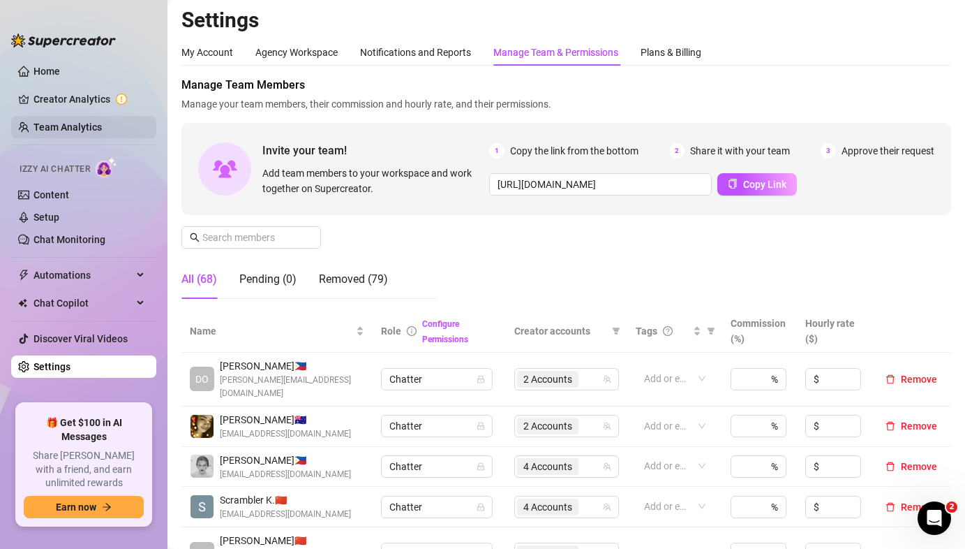
click at [91, 121] on link "Team Analytics" at bounding box center [67, 126] width 68 height 11
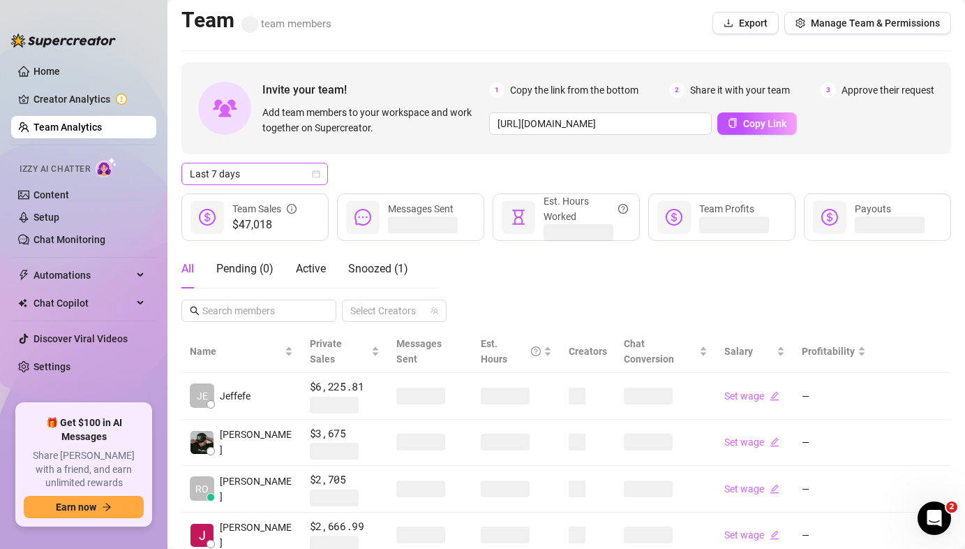
click at [268, 184] on div "Last 7 days" at bounding box center [254, 174] width 147 height 22
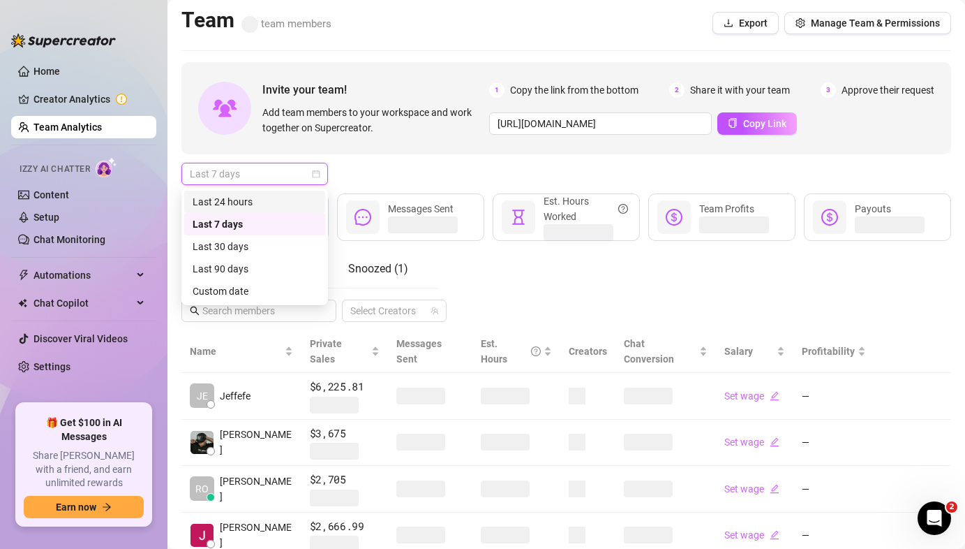
click at [263, 200] on div "Last 24 hours" at bounding box center [255, 201] width 124 height 15
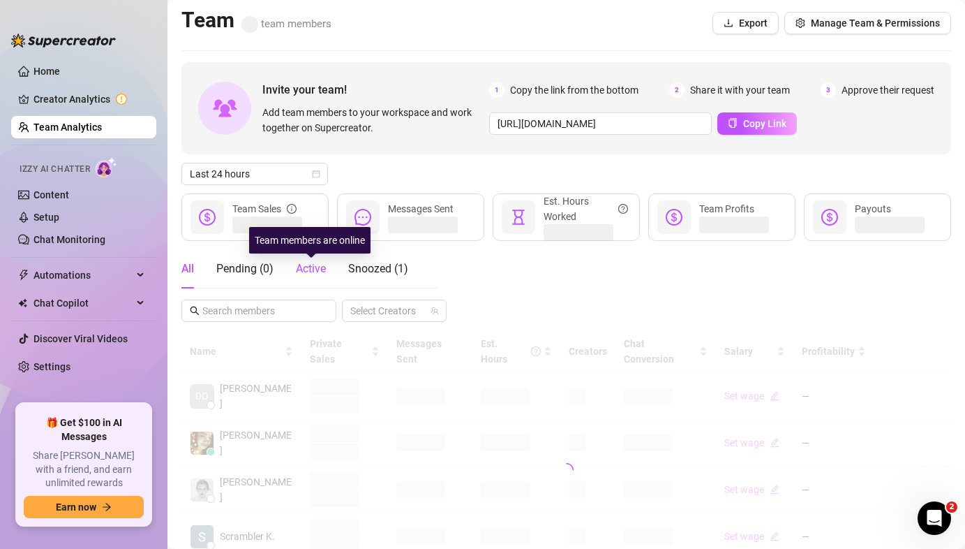
click at [314, 269] on span "Active" at bounding box center [311, 268] width 30 height 13
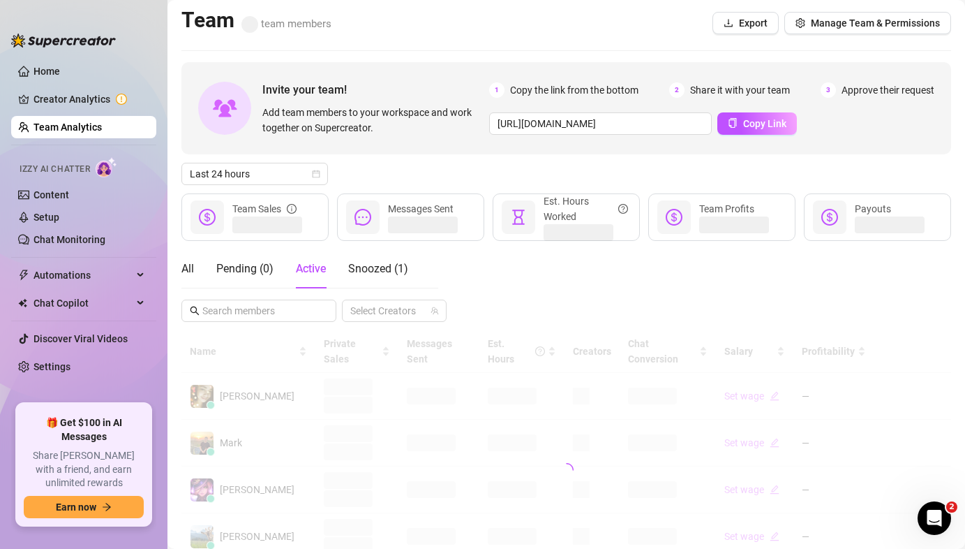
click at [458, 150] on div "Invite your team! Add team members to your workspace and work together on Super…" at bounding box center [566, 108] width 770 height 92
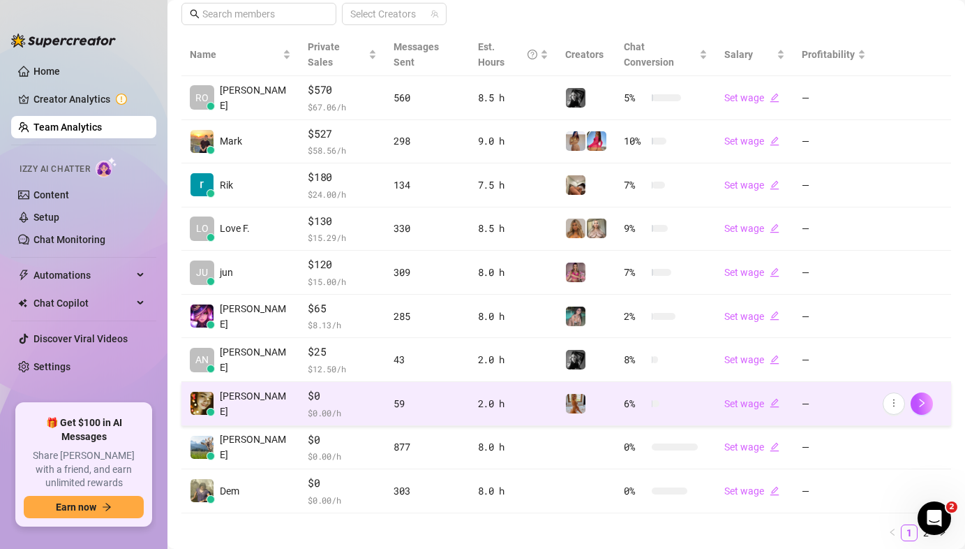
scroll to position [299, 0]
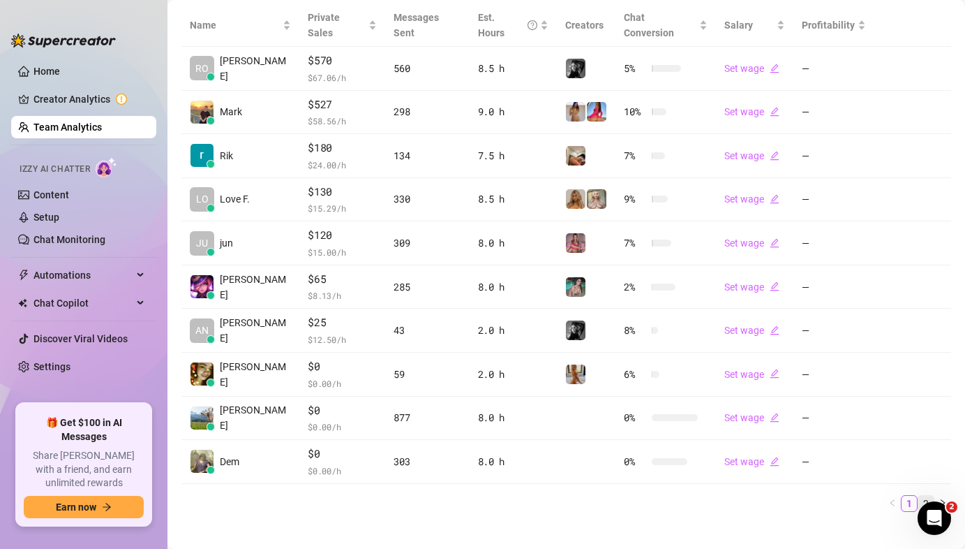
click at [918, 495] on link "2" at bounding box center [925, 502] width 15 height 15
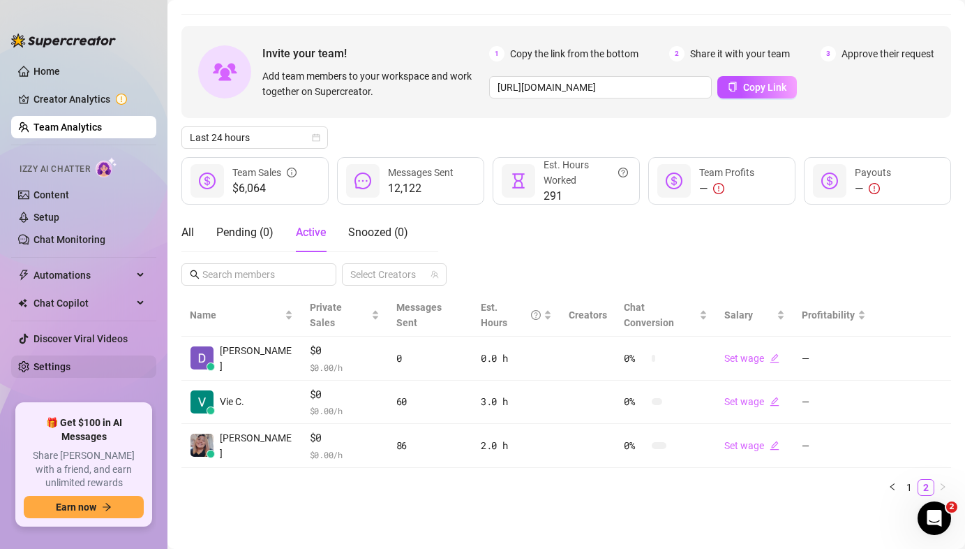
scroll to position [23, 0]
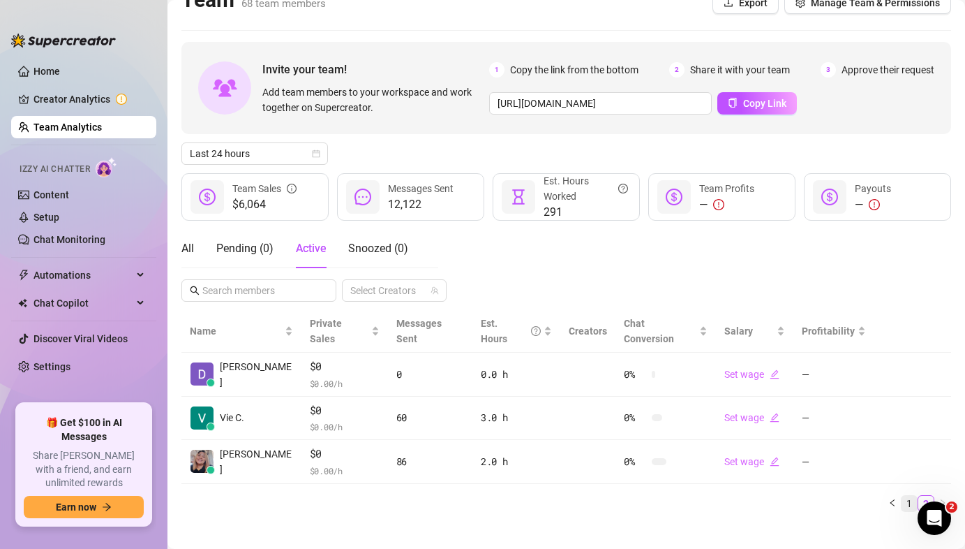
click at [902, 495] on link "1" at bounding box center [909, 502] width 15 height 15
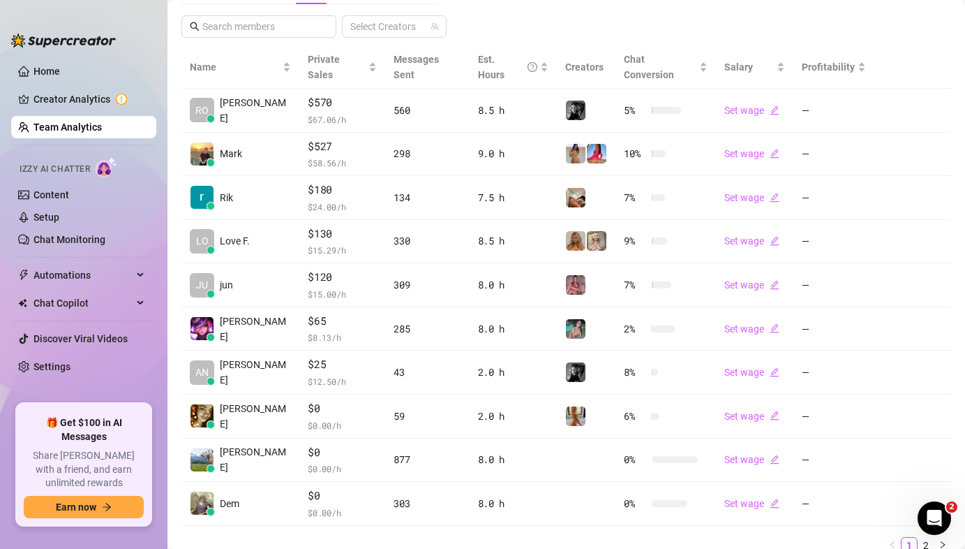
scroll to position [290, 0]
